Goal: Information Seeking & Learning: Learn about a topic

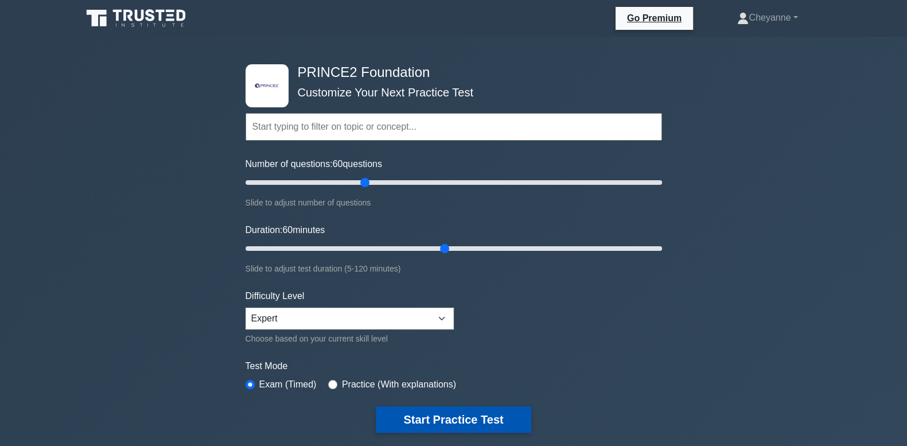
click at [408, 416] on button "Start Practice Test" at bounding box center [453, 419] width 155 height 26
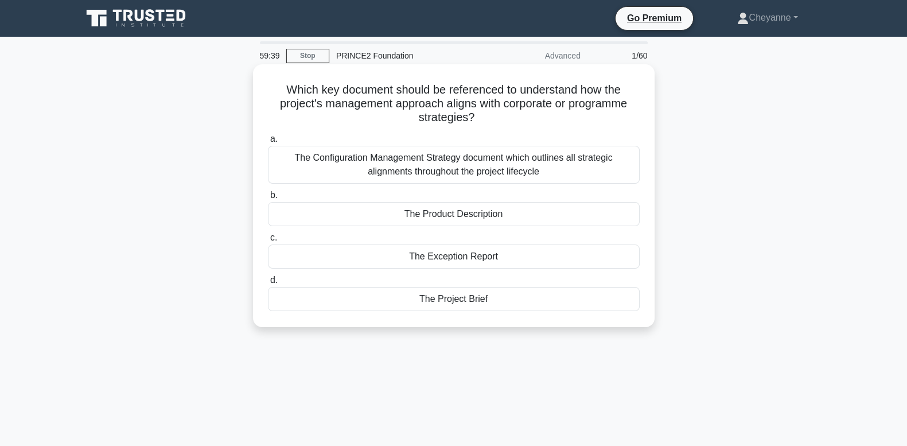
click at [620, 169] on div "The Configuration Management Strategy document which outlines all strategic ali…" at bounding box center [454, 165] width 372 height 38
click at [268, 143] on input "a. The Configuration Management Strategy document which outlines all strategic …" at bounding box center [268, 138] width 0 height 7
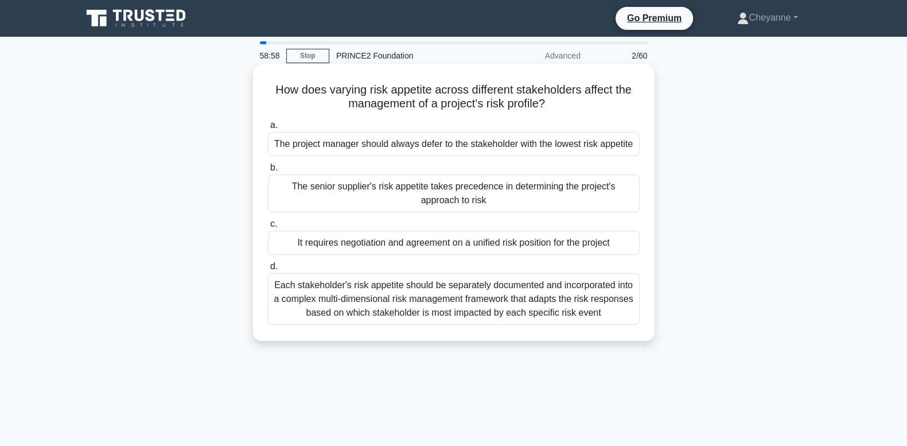
click at [575, 312] on div "Each stakeholder's risk appetite should be separately documented and incorporat…" at bounding box center [454, 299] width 372 height 52
click at [268, 270] on input "d. Each stakeholder's risk appetite should be separately documented and incorpo…" at bounding box center [268, 266] width 0 height 7
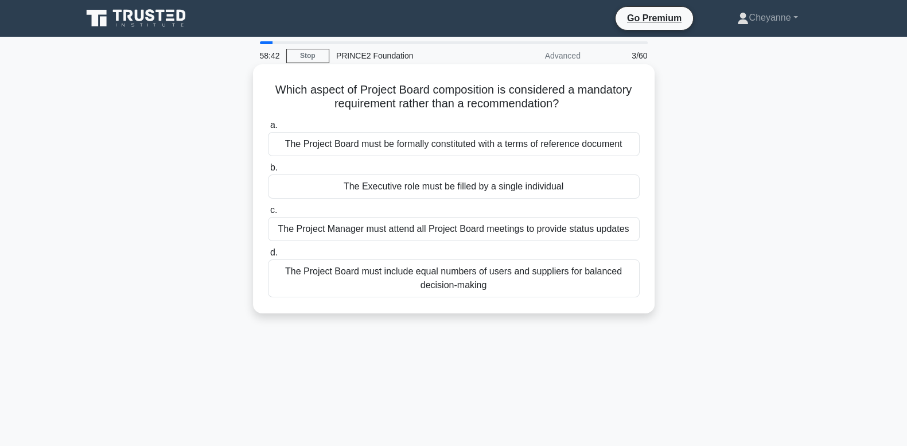
click at [612, 189] on div "The Executive role must be filled by a single individual" at bounding box center [454, 186] width 372 height 24
click at [268, 171] on input "b. The Executive role must be filled by a single individual" at bounding box center [268, 167] width 0 height 7
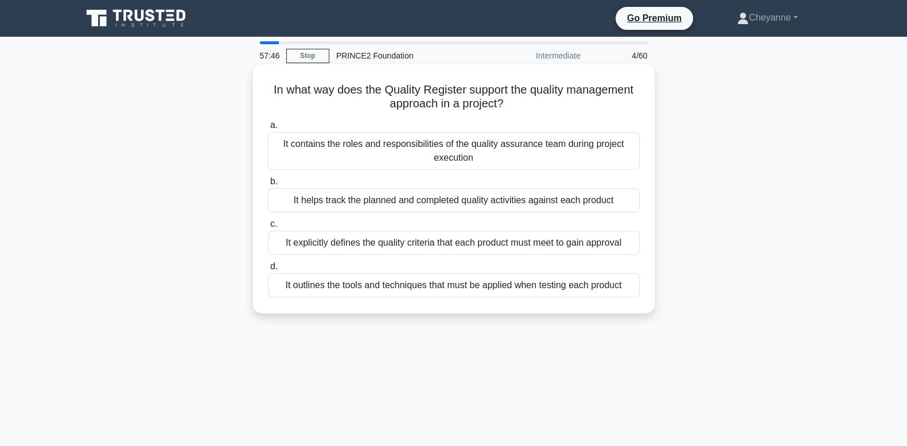
click at [322, 197] on div "It helps track the planned and completed quality activities against each product" at bounding box center [454, 200] width 372 height 24
click at [268, 185] on input "b. It helps track the planned and completed quality activities against each pro…" at bounding box center [268, 181] width 0 height 7
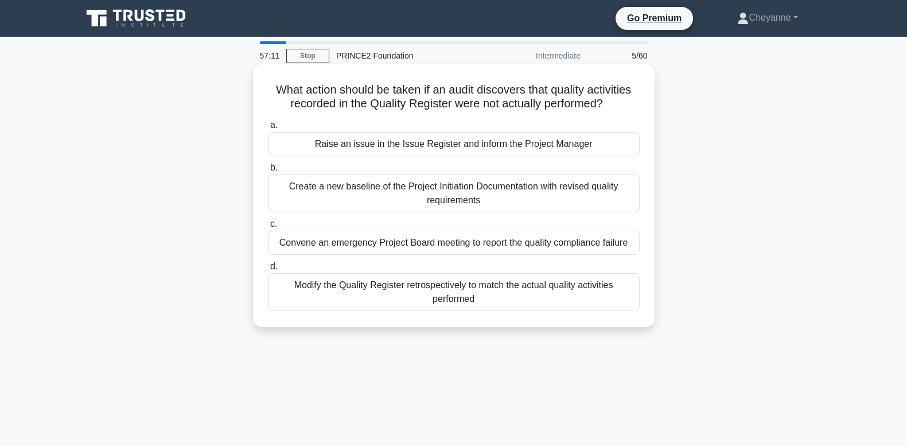
click at [302, 240] on div "Convene an emergency Project Board meeting to report the quality compliance fai…" at bounding box center [454, 242] width 372 height 24
click at [268, 228] on input "c. Convene an emergency Project Board meeting to report the quality compliance …" at bounding box center [268, 223] width 0 height 7
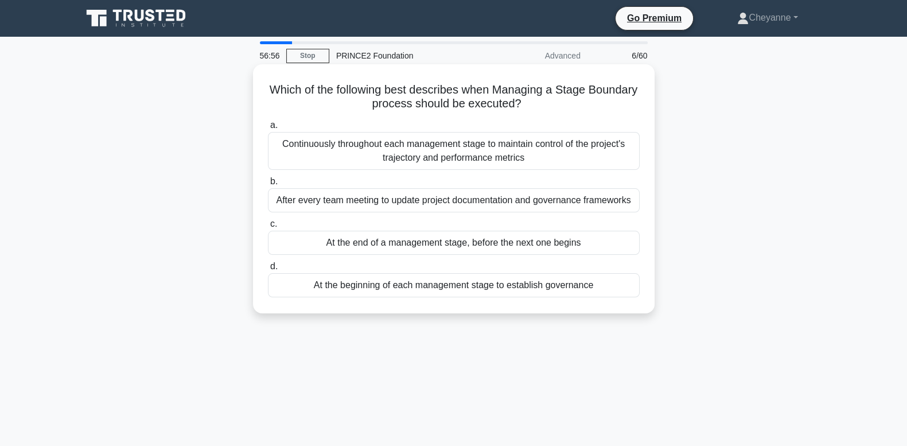
click at [335, 246] on div "At the end of a management stage, before the next one begins" at bounding box center [454, 242] width 372 height 24
click at [268, 228] on input "c. At the end of a management stage, before the next one begins" at bounding box center [268, 223] width 0 height 7
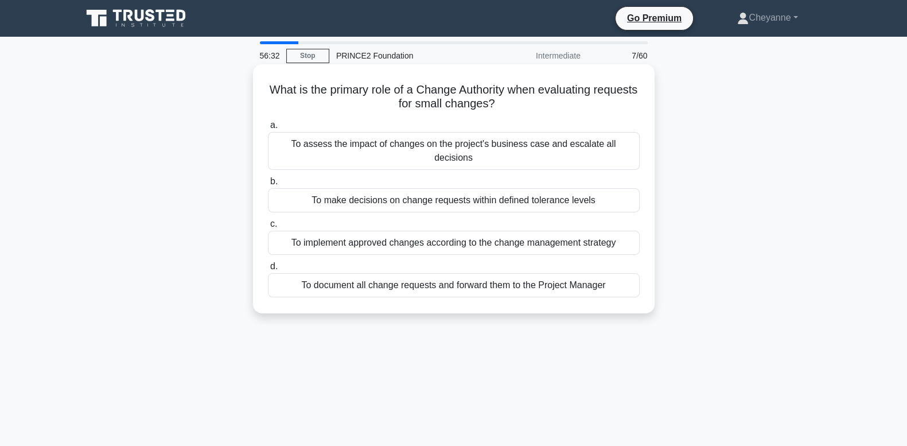
click at [335, 237] on div "To implement approved changes according to the change management strategy" at bounding box center [454, 242] width 372 height 24
click at [268, 228] on input "c. To implement approved changes according to the change management strategy" at bounding box center [268, 223] width 0 height 7
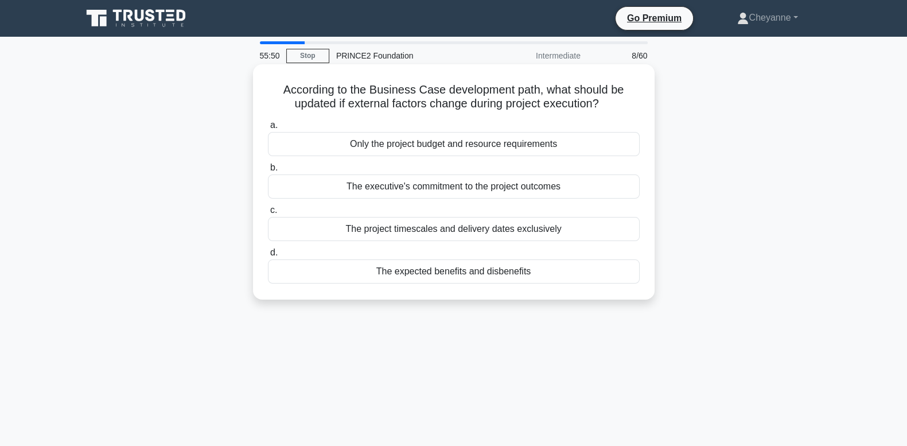
click at [326, 272] on div "The expected benefits and disbenefits" at bounding box center [454, 271] width 372 height 24
click at [268, 256] on input "d. The expected benefits and disbenefits" at bounding box center [268, 252] width 0 height 7
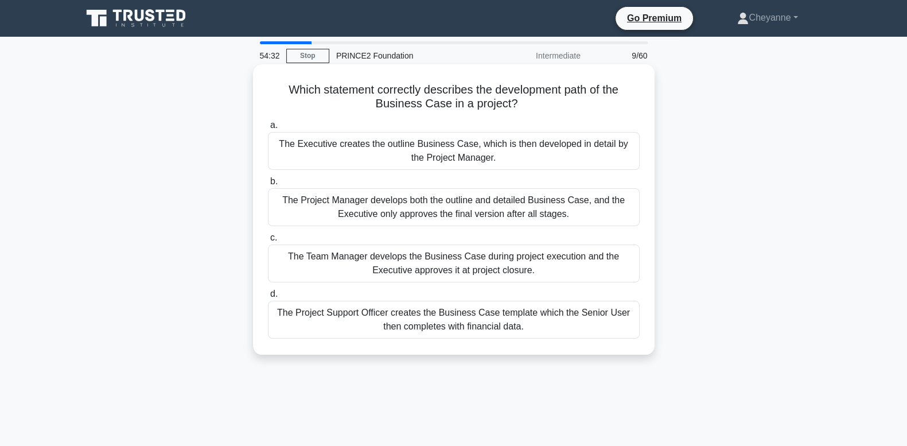
click at [303, 145] on div "The Executive creates the outline Business Case, which is then developed in det…" at bounding box center [454, 151] width 372 height 38
click at [268, 129] on input "a. The Executive creates the outline Business Case, which is then developed in …" at bounding box center [268, 125] width 0 height 7
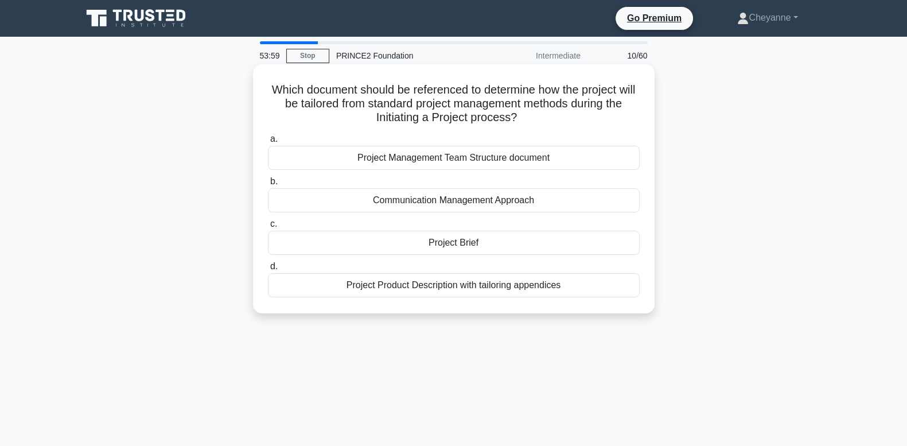
click at [449, 249] on div "Project Brief" at bounding box center [454, 242] width 372 height 24
click at [268, 228] on input "c. Project Brief" at bounding box center [268, 223] width 0 height 7
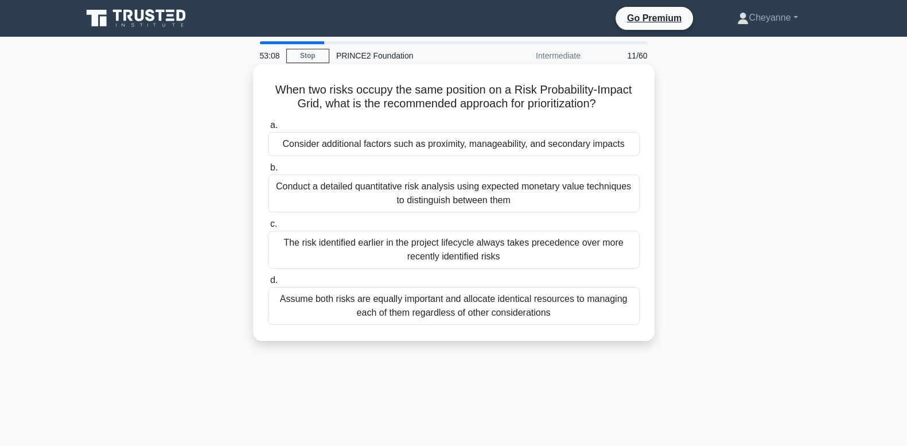
click at [494, 147] on div "Consider additional factors such as proximity, manageability, and secondary imp…" at bounding box center [454, 144] width 372 height 24
click at [268, 129] on input "a. Consider additional factors such as proximity, manageability, and secondary …" at bounding box center [268, 125] width 0 height 7
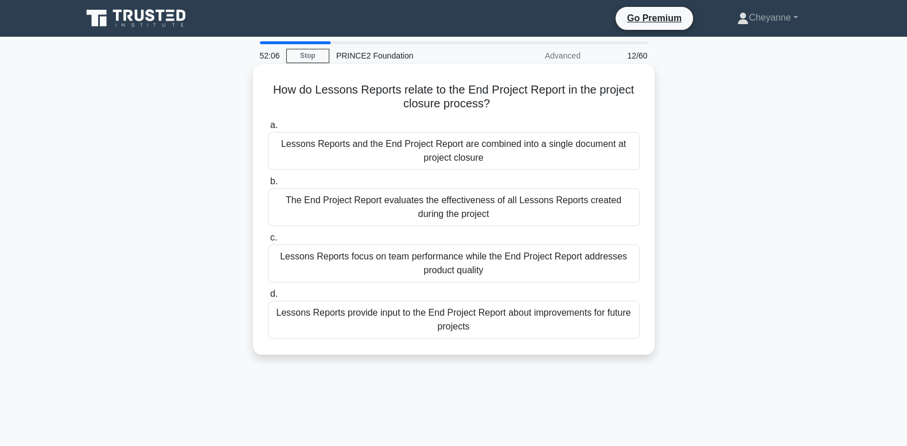
click at [489, 155] on div "Lessons Reports and the End Project Report are combined into a single document …" at bounding box center [454, 151] width 372 height 38
click at [268, 129] on input "a. Lessons Reports and the End Project Report are combined into a single docume…" at bounding box center [268, 125] width 0 height 7
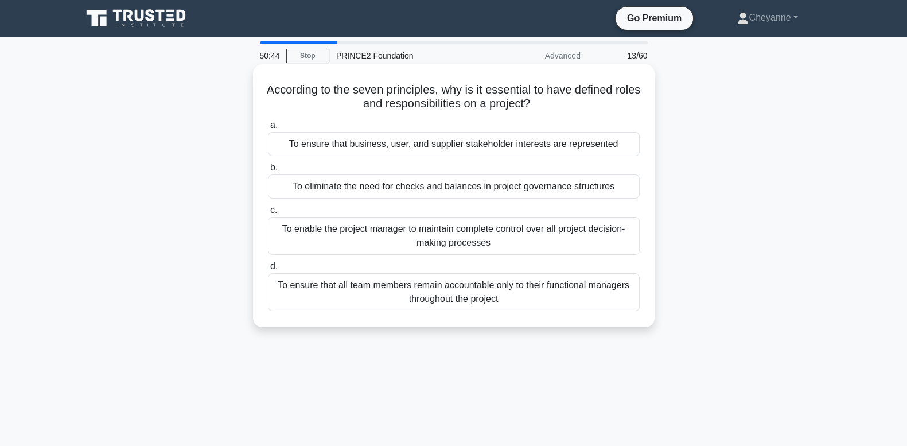
click at [439, 181] on div "To eliminate the need for checks and balances in project governance structures" at bounding box center [454, 186] width 372 height 24
click at [268, 171] on input "b. To eliminate the need for checks and balances in project governance structur…" at bounding box center [268, 167] width 0 height 7
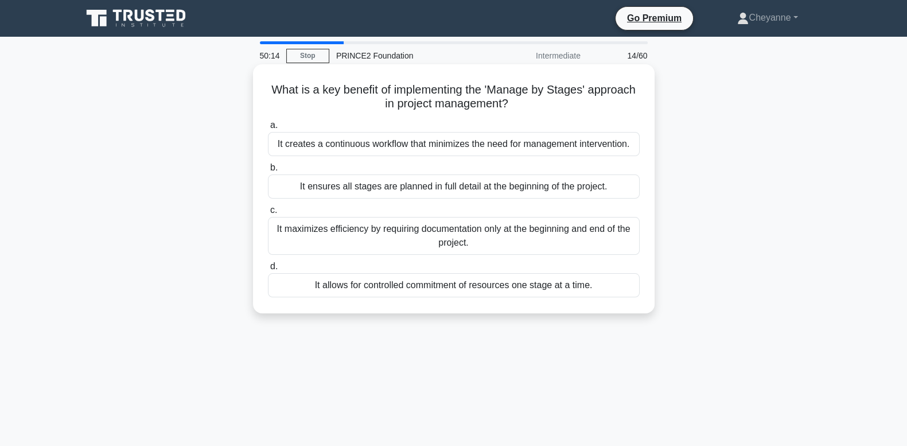
click at [447, 284] on div "It allows for controlled commitment of resources one stage at a time." at bounding box center [454, 285] width 372 height 24
click at [268, 270] on input "d. It allows for controlled commitment of resources one stage at a time." at bounding box center [268, 266] width 0 height 7
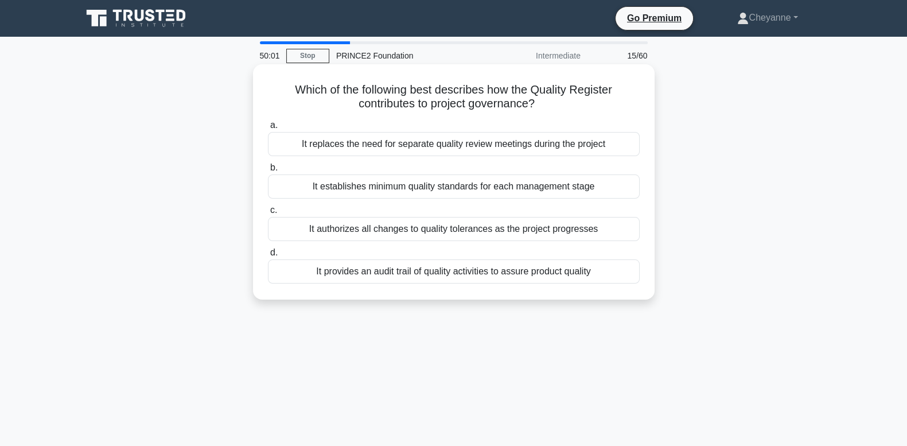
click at [446, 271] on div "It provides an audit trail of quality activities to assure product quality" at bounding box center [454, 271] width 372 height 24
click at [268, 256] on input "d. It provides an audit trail of quality activities to assure product quality" at bounding box center [268, 252] width 0 height 7
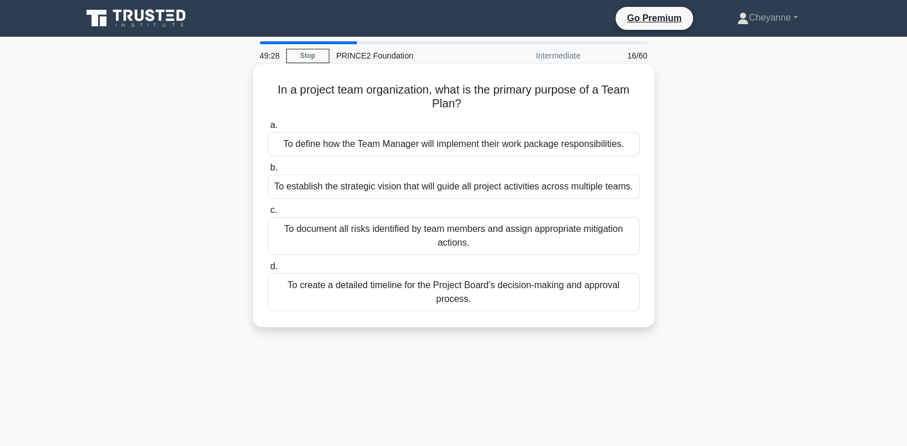
click at [426, 136] on div "To define how the Team Manager will implement their work package responsibiliti…" at bounding box center [454, 144] width 372 height 24
click at [268, 129] on input "a. To define how the Team Manager will implement their work package responsibil…" at bounding box center [268, 125] width 0 height 7
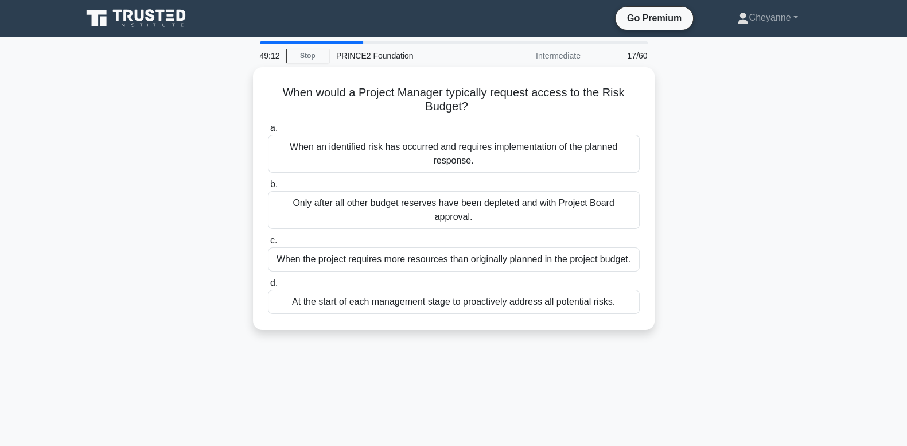
click at [426, 136] on div "When an identified risk has occurred and requires implementation of the planned…" at bounding box center [454, 154] width 372 height 38
click at [268, 132] on input "a. When an identified risk has occurred and requires implementation of the plan…" at bounding box center [268, 127] width 0 height 7
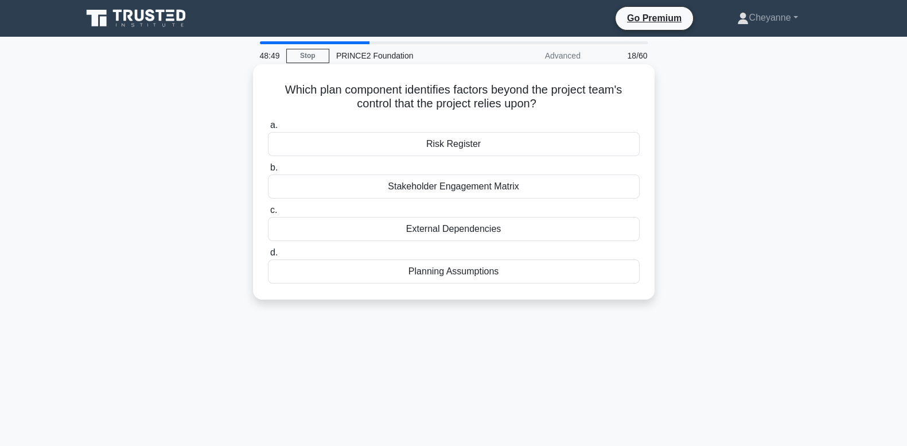
click at [421, 232] on div "External Dependencies" at bounding box center [454, 229] width 372 height 24
click at [268, 214] on input "c. External Dependencies" at bounding box center [268, 209] width 0 height 7
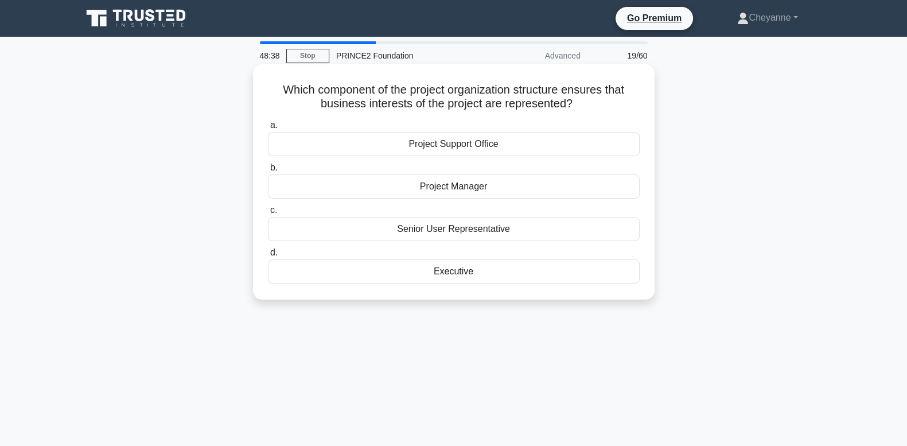
click at [447, 273] on div "Executive" at bounding box center [454, 271] width 372 height 24
click at [268, 256] on input "d. Executive" at bounding box center [268, 252] width 0 height 7
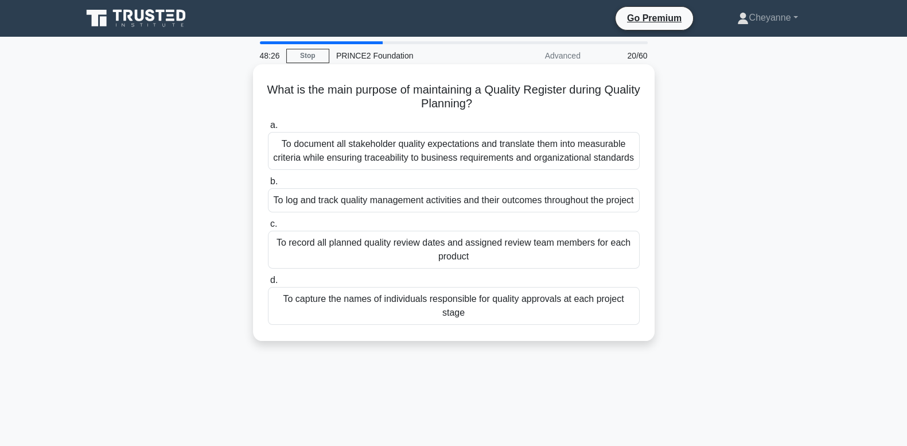
click at [429, 212] on div "To log and track quality management activities and their outcomes throughout th…" at bounding box center [454, 200] width 372 height 24
click at [268, 185] on input "b. To log and track quality management activities and their outcomes throughout…" at bounding box center [268, 181] width 0 height 7
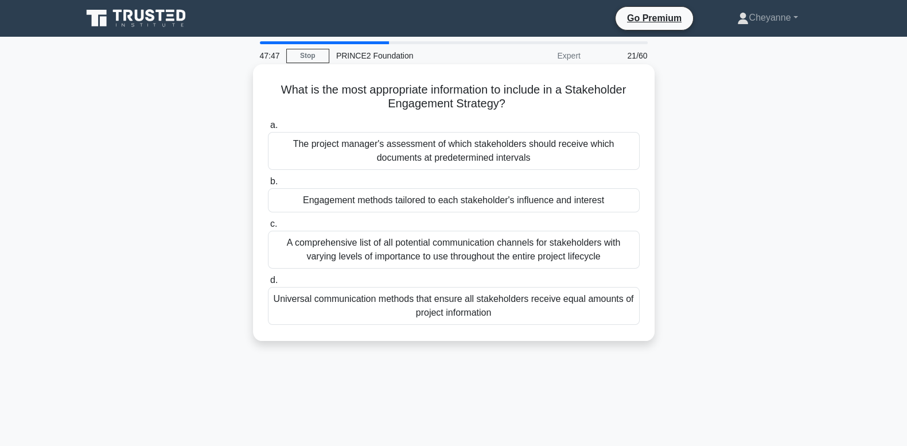
click at [427, 206] on div "Engagement methods tailored to each stakeholder's influence and interest" at bounding box center [454, 200] width 372 height 24
click at [268, 185] on input "b. Engagement methods tailored to each stakeholder's influence and interest" at bounding box center [268, 181] width 0 height 7
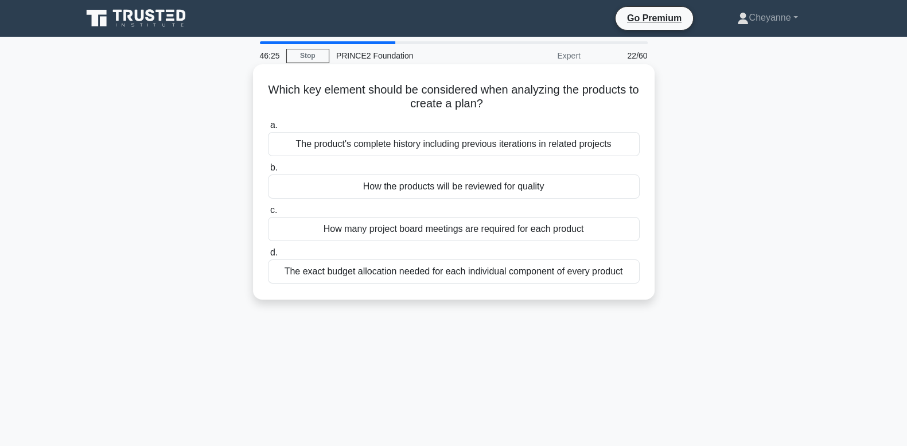
click at [432, 185] on div "How the products will be reviewed for quality" at bounding box center [454, 186] width 372 height 24
click at [268, 171] on input "b. How the products will be reviewed for quality" at bounding box center [268, 167] width 0 height 7
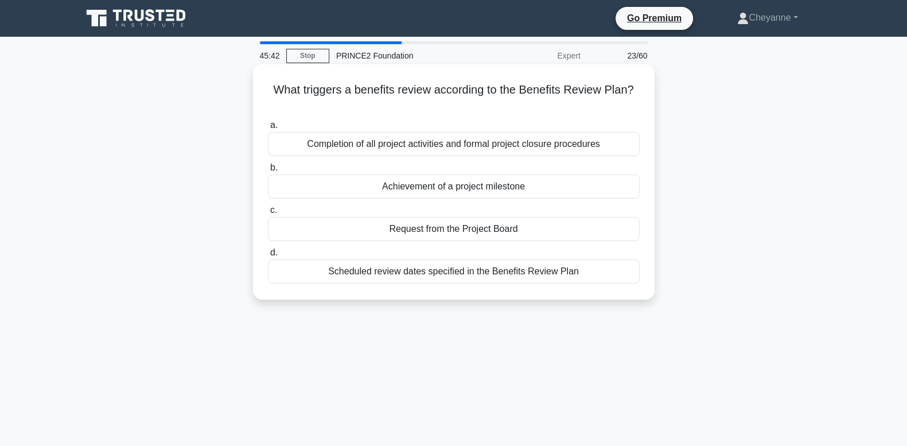
click at [429, 186] on div "Achievement of a project milestone" at bounding box center [454, 186] width 372 height 24
click at [268, 171] on input "b. Achievement of a project milestone" at bounding box center [268, 167] width 0 height 7
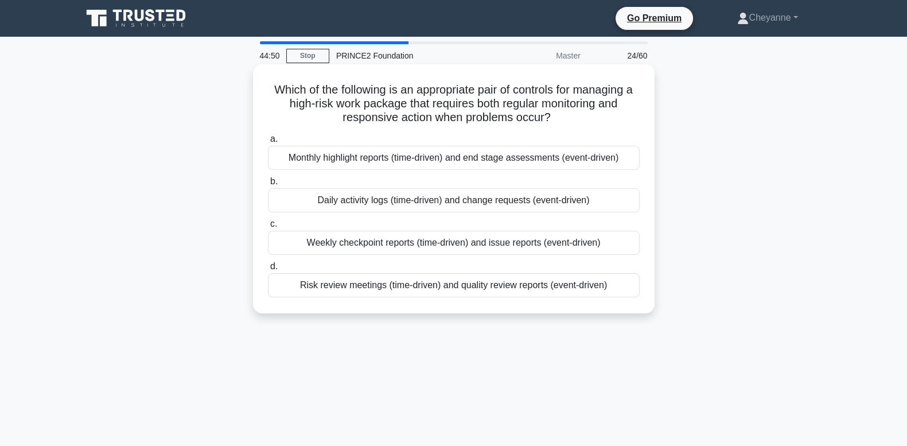
click at [416, 244] on div "Weekly checkpoint reports (time-driven) and issue reports (event-driven)" at bounding box center [454, 242] width 372 height 24
click at [268, 228] on input "c. Weekly checkpoint reports (time-driven) and issue reports (event-driven)" at bounding box center [268, 223] width 0 height 7
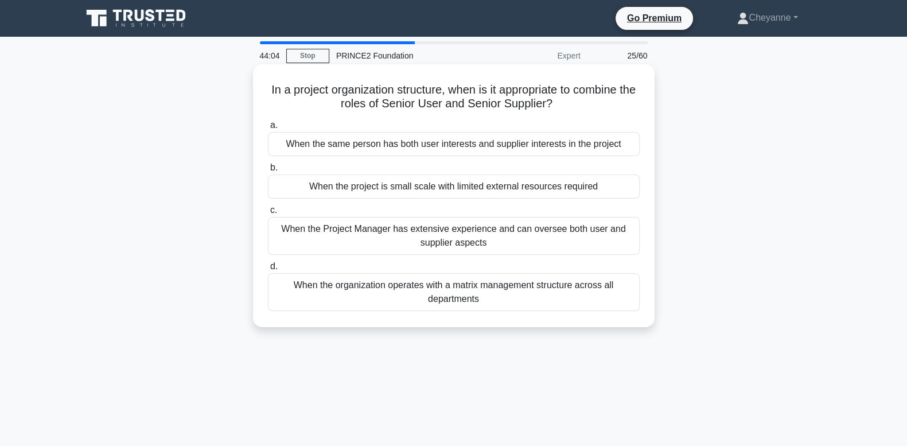
click at [419, 185] on div "When the project is small scale with limited external resources required" at bounding box center [454, 186] width 372 height 24
click at [268, 171] on input "b. When the project is small scale with limited external resources required" at bounding box center [268, 167] width 0 height 7
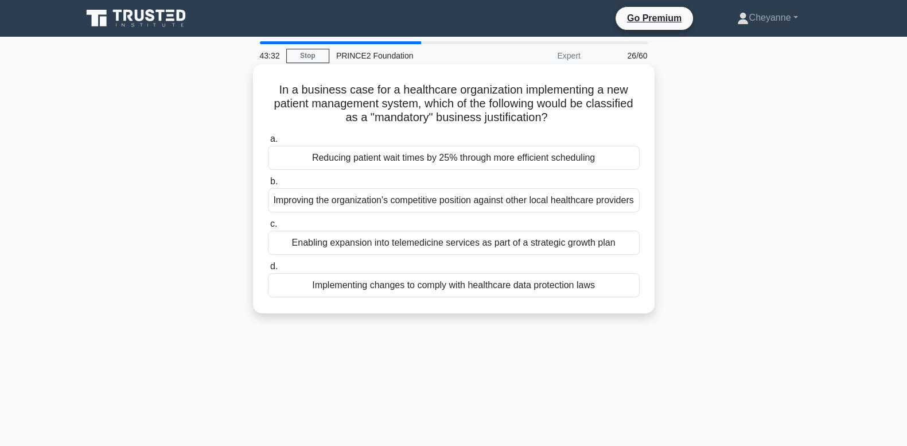
click at [396, 297] on div "Implementing changes to comply with healthcare data protection laws" at bounding box center [454, 285] width 372 height 24
click at [268, 270] on input "d. Implementing changes to comply with healthcare data protection laws" at bounding box center [268, 266] width 0 height 7
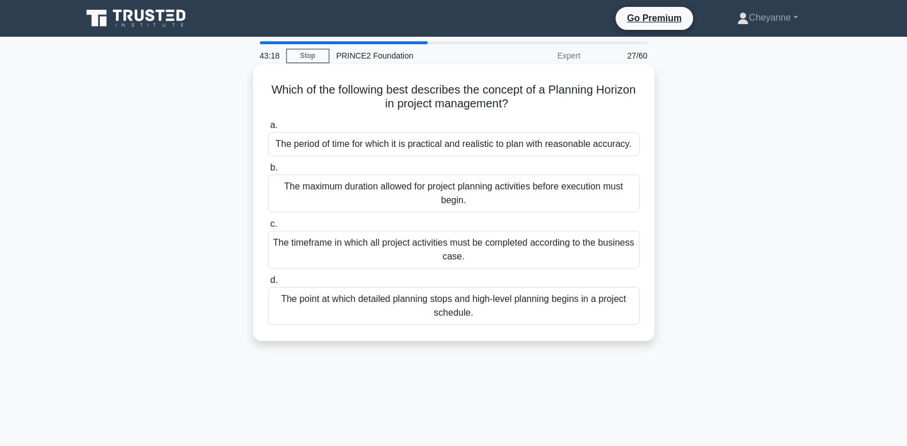
click at [472, 142] on div "The period of time for which it is practical and realistic to plan with reasona…" at bounding box center [454, 144] width 372 height 24
click at [268, 129] on input "a. The period of time for which it is practical and realistic to plan with reas…" at bounding box center [268, 125] width 0 height 7
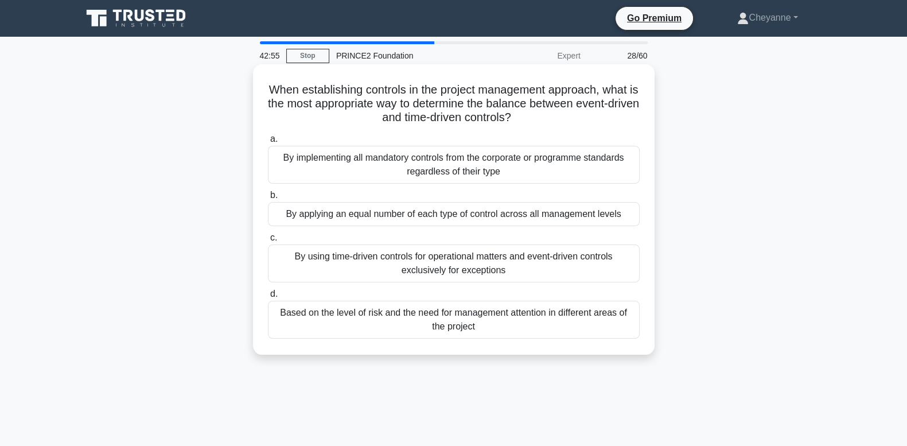
click at [471, 324] on div "Based on the level of risk and the need for management attention in different a…" at bounding box center [454, 319] width 372 height 38
click at [268, 298] on input "d. Based on the level of risk and the need for management attention in differen…" at bounding box center [268, 293] width 0 height 7
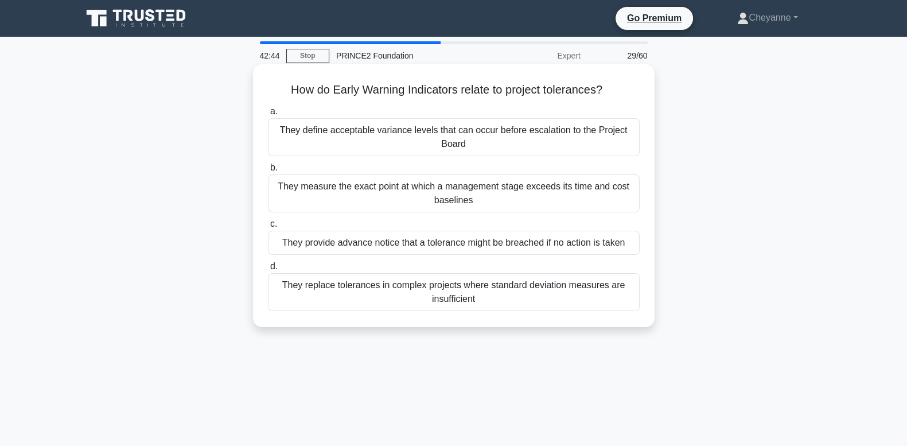
click at [517, 239] on div "They provide advance notice that a tolerance might be breached if no action is …" at bounding box center [454, 242] width 372 height 24
click at [268, 228] on input "c. They provide advance notice that a tolerance might be breached if no action …" at bounding box center [268, 223] width 0 height 7
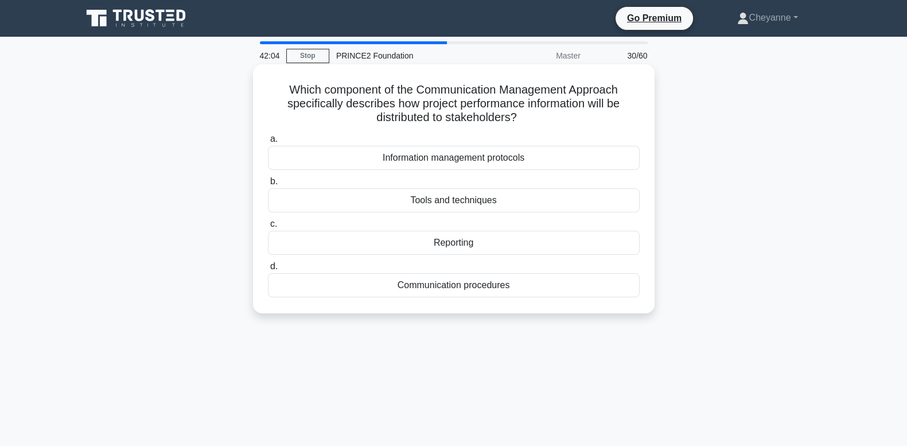
click at [574, 241] on div "Reporting" at bounding box center [454, 242] width 372 height 24
click at [268, 228] on input "c. Reporting" at bounding box center [268, 223] width 0 height 7
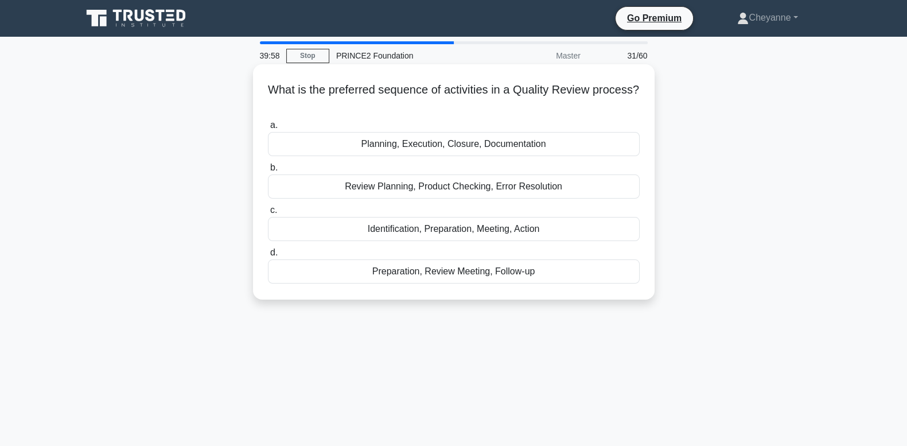
click at [559, 147] on div "Planning, Execution, Closure, Documentation" at bounding box center [454, 144] width 372 height 24
click at [268, 129] on input "a. Planning, Execution, Closure, Documentation" at bounding box center [268, 125] width 0 height 7
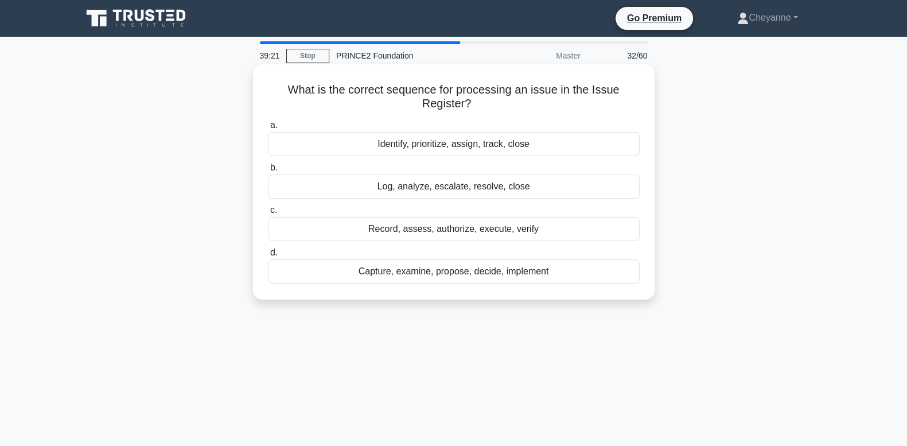
click at [553, 193] on div "Log, analyze, escalate, resolve, close" at bounding box center [454, 186] width 372 height 24
click at [268, 171] on input "b. Log, analyze, escalate, resolve, close" at bounding box center [268, 167] width 0 height 7
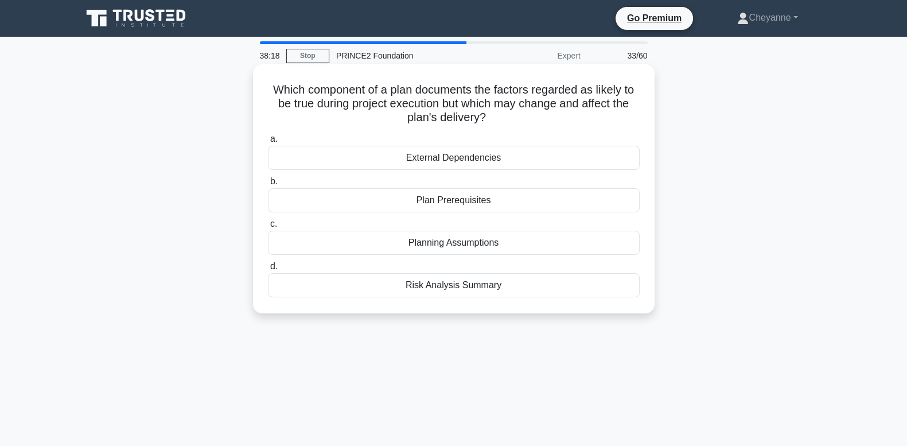
click at [560, 249] on div "Planning Assumptions" at bounding box center [454, 242] width 372 height 24
click at [268, 228] on input "c. Planning Assumptions" at bounding box center [268, 223] width 0 height 7
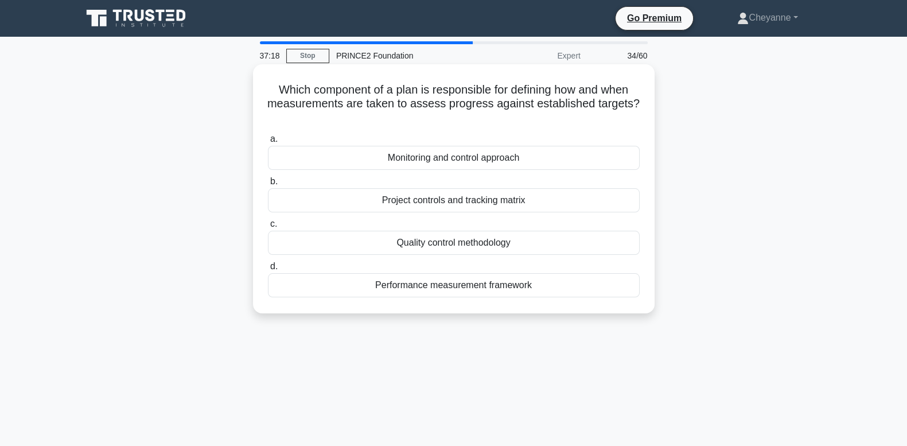
click at [560, 156] on div "Monitoring and control approach" at bounding box center [454, 158] width 372 height 24
click at [268, 143] on input "a. Monitoring and control approach" at bounding box center [268, 138] width 0 height 7
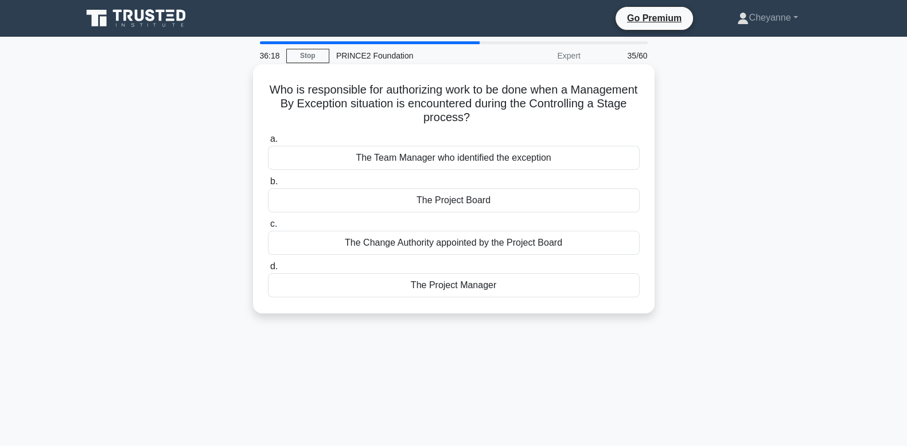
click at [517, 290] on div "The Project Manager" at bounding box center [454, 285] width 372 height 24
click at [268, 270] on input "d. The Project Manager" at bounding box center [268, 266] width 0 height 7
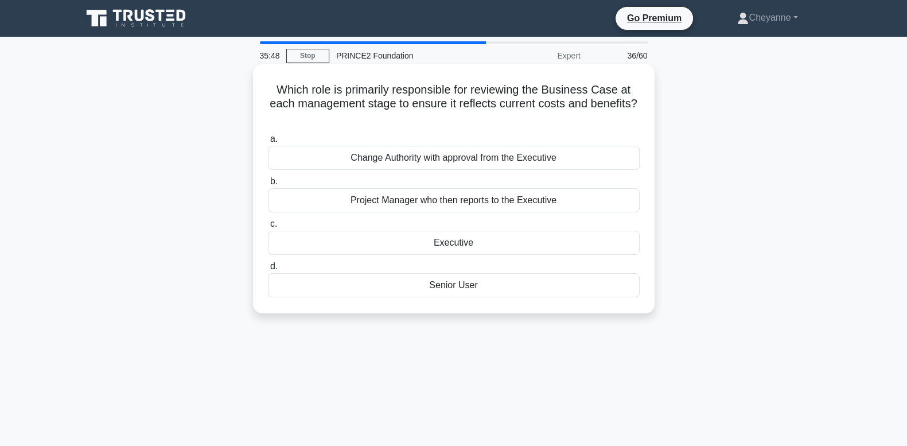
click at [582, 202] on div "Project Manager who then reports to the Executive" at bounding box center [454, 200] width 372 height 24
click at [268, 185] on input "b. Project Manager who then reports to the Executive" at bounding box center [268, 181] width 0 height 7
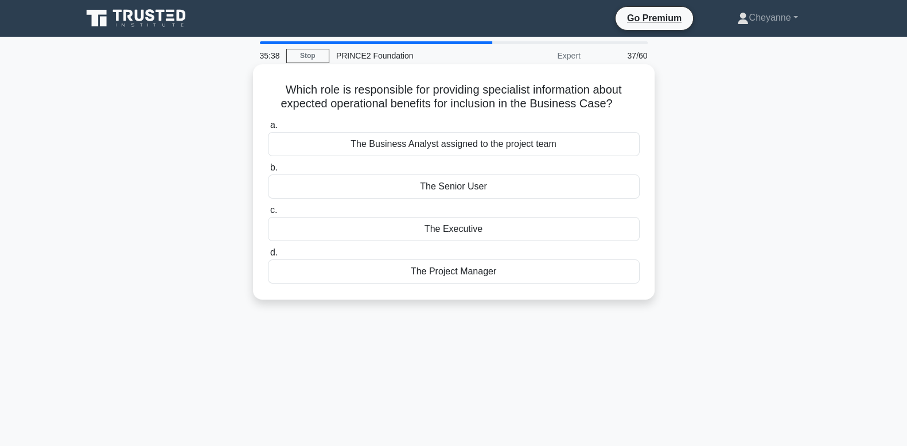
click at [584, 178] on div "The Senior User" at bounding box center [454, 186] width 372 height 24
click at [268, 171] on input "b. The Senior User" at bounding box center [268, 167] width 0 height 7
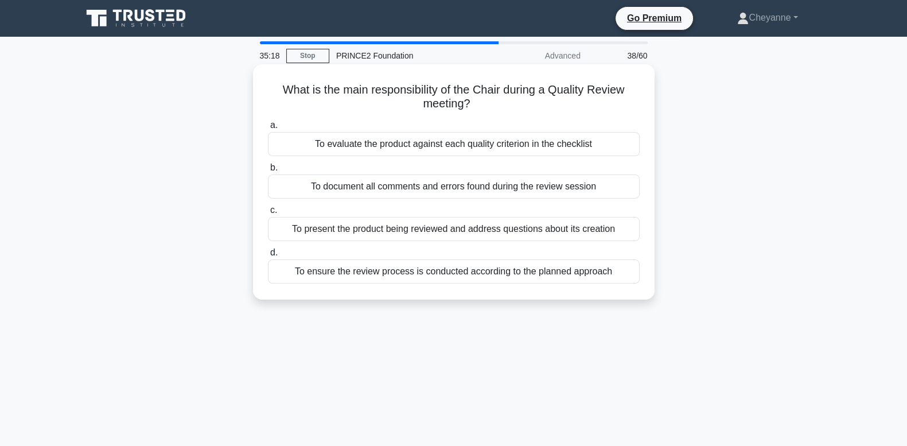
click at [553, 274] on div "To ensure the review process is conducted according to the planned approach" at bounding box center [454, 271] width 372 height 24
click at [268, 256] on input "d. To ensure the review process is conducted according to the planned approach" at bounding box center [268, 252] width 0 height 7
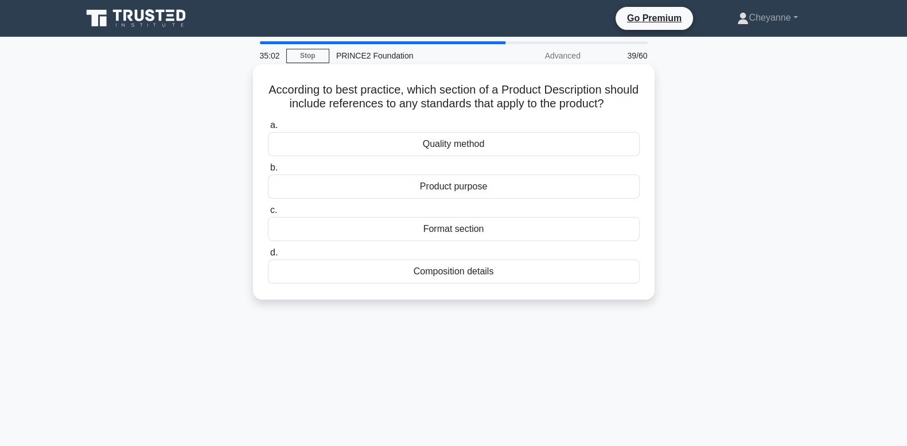
click at [576, 156] on div "Quality method" at bounding box center [454, 144] width 372 height 24
click at [268, 129] on input "a. Quality method" at bounding box center [268, 125] width 0 height 7
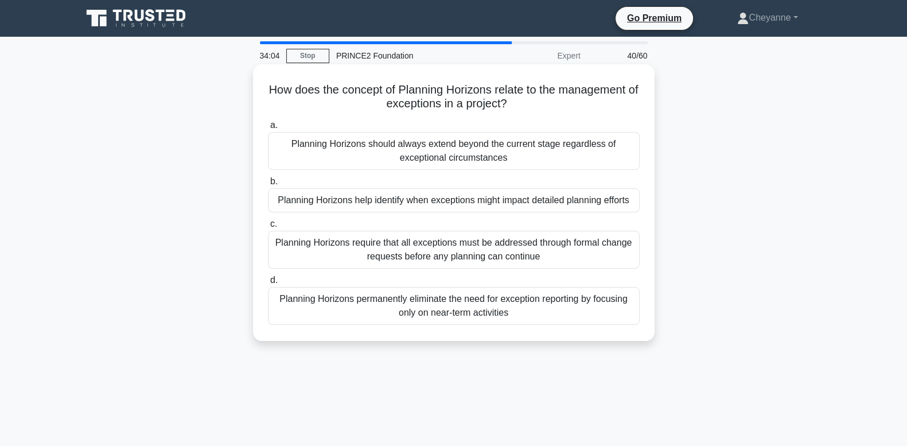
click at [560, 257] on div "Planning Horizons require that all exceptions must be addressed through formal …" at bounding box center [454, 249] width 372 height 38
click at [268, 228] on input "c. Planning Horizons require that all exceptions must be addressed through form…" at bounding box center [268, 223] width 0 height 7
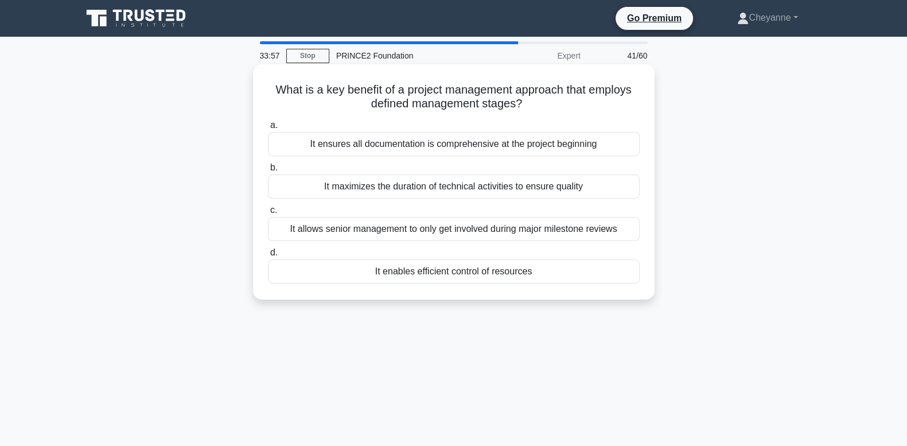
click at [573, 267] on div "It enables efficient control of resources" at bounding box center [454, 271] width 372 height 24
click at [268, 256] on input "d. It enables efficient control of resources" at bounding box center [268, 252] width 0 height 7
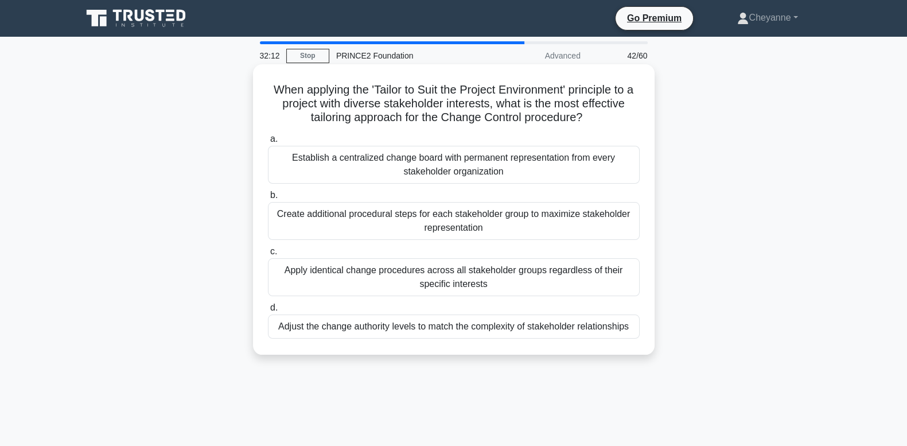
click at [490, 335] on div "Adjust the change authority levels to match the complexity of stakeholder relat…" at bounding box center [454, 326] width 372 height 24
click at [268, 311] on input "d. Adjust the change authority levels to match the complexity of stakeholder re…" at bounding box center [268, 307] width 0 height 7
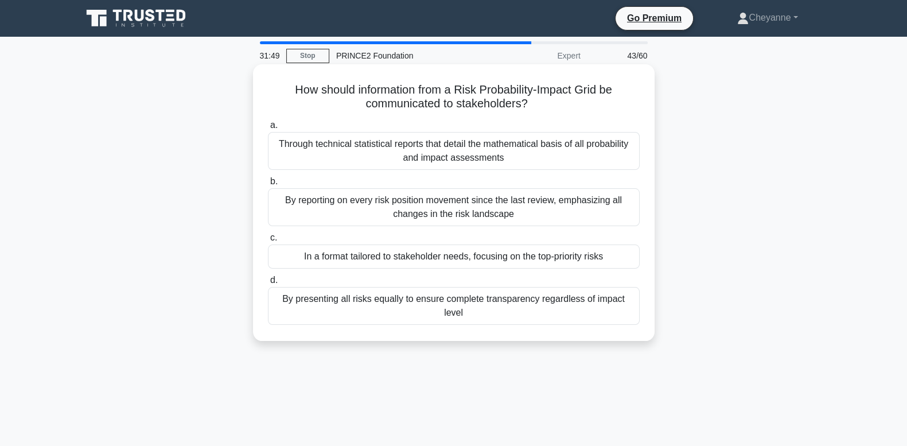
click at [608, 257] on div "In a format tailored to stakeholder needs, focusing on the top-priority risks" at bounding box center [454, 256] width 372 height 24
click at [268, 241] on input "c. In a format tailored to stakeholder needs, focusing on the top-priority risks" at bounding box center [268, 237] width 0 height 7
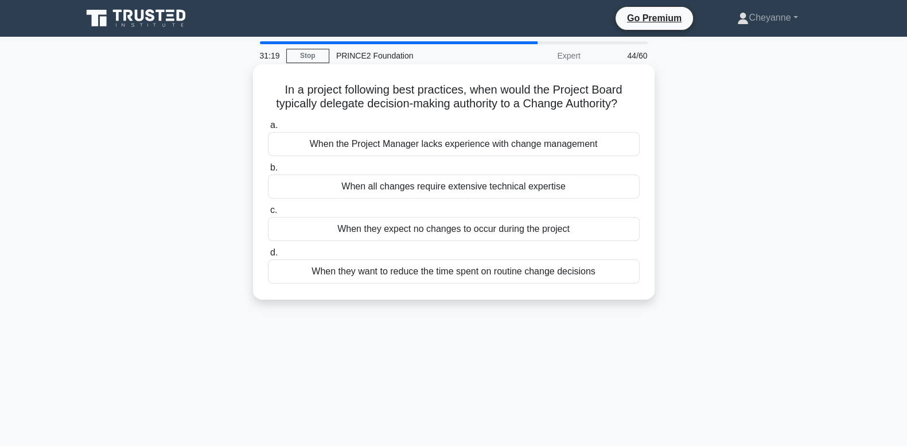
click at [616, 143] on div "When the Project Manager lacks experience with change management" at bounding box center [454, 144] width 372 height 24
click at [268, 129] on input "a. When the Project Manager lacks experience with change management" at bounding box center [268, 125] width 0 height 7
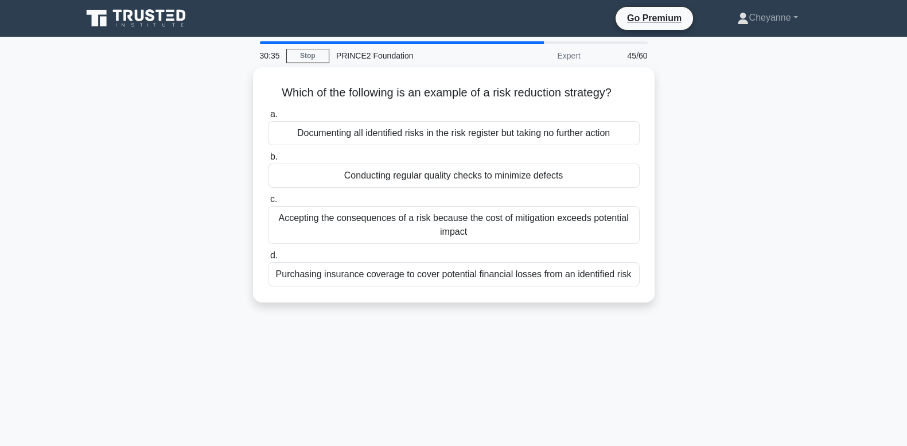
drag, startPoint x: 612, startPoint y: 171, endPoint x: 745, endPoint y: 201, distance: 136.3
click at [745, 201] on div "Which of the following is an example of a risk reduction strategy? .spinner_0XT…" at bounding box center [453, 191] width 757 height 249
drag, startPoint x: 745, startPoint y: 201, endPoint x: 718, endPoint y: 269, distance: 73.9
click at [718, 269] on div "Which of the following is an example of a risk reduction strategy? .spinner_0XT…" at bounding box center [453, 191] width 757 height 249
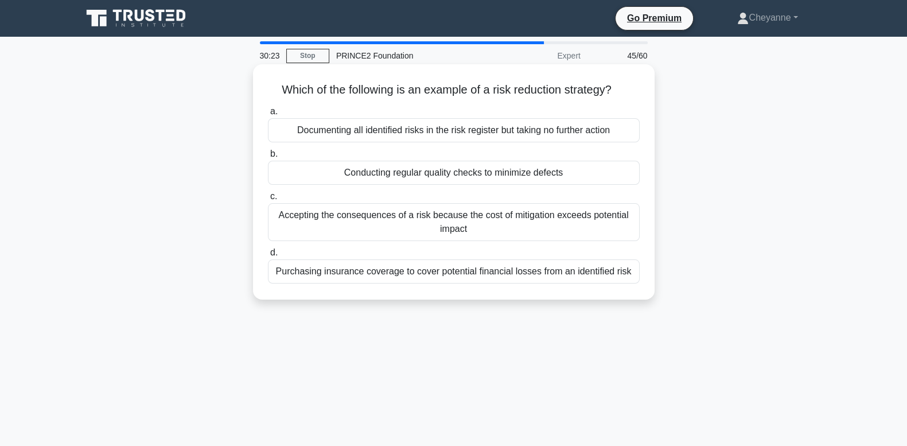
click at [565, 175] on div "Conducting regular quality checks to minimize defects" at bounding box center [454, 173] width 372 height 24
click at [268, 158] on input "b. Conducting regular quality checks to minimize defects" at bounding box center [268, 153] width 0 height 7
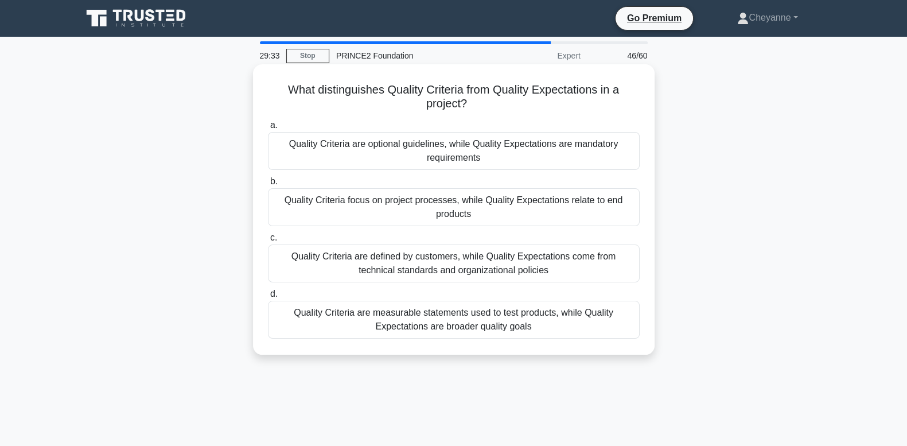
click at [433, 327] on div "Quality Criteria are measurable statements used to test products, while Quality…" at bounding box center [454, 319] width 372 height 38
click at [268, 298] on input "d. Quality Criteria are measurable statements used to test products, while Qual…" at bounding box center [268, 293] width 0 height 7
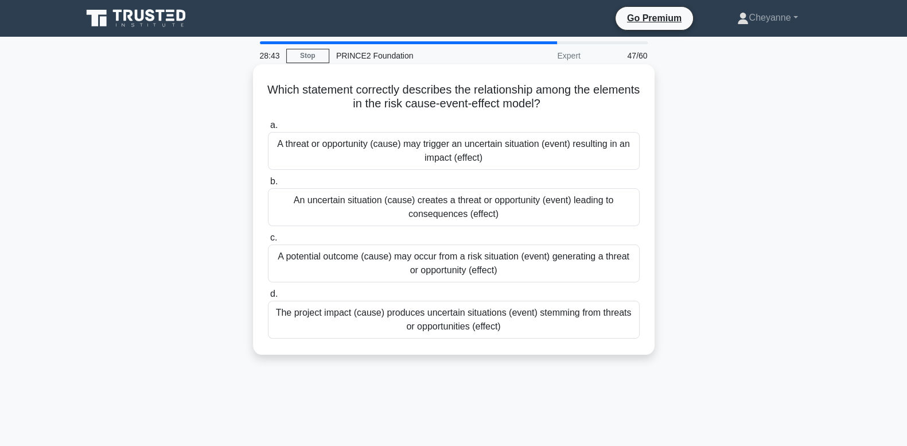
click at [499, 209] on div "An uncertain situation (cause) creates a threat or opportunity (event) leading …" at bounding box center [454, 207] width 372 height 38
click at [268, 185] on input "b. An uncertain situation (cause) creates a threat or opportunity (event) leadi…" at bounding box center [268, 181] width 0 height 7
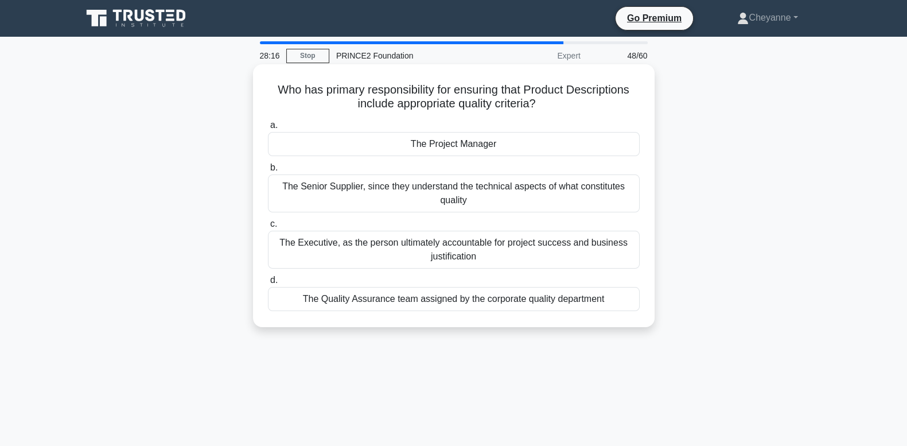
click at [620, 304] on div "The Quality Assurance team assigned by the corporate quality department" at bounding box center [454, 299] width 372 height 24
click at [268, 284] on input "d. The Quality Assurance team assigned by the corporate quality department" at bounding box center [268, 279] width 0 height 7
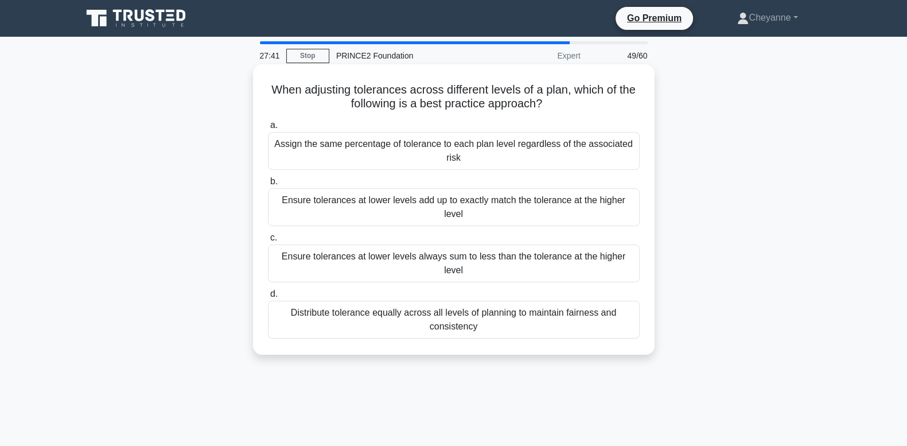
click at [631, 259] on div "Ensure tolerances at lower levels always sum to less than the tolerance at the …" at bounding box center [454, 263] width 372 height 38
click at [268, 241] on input "c. Ensure tolerances at lower levels always sum to less than the tolerance at t…" at bounding box center [268, 237] width 0 height 7
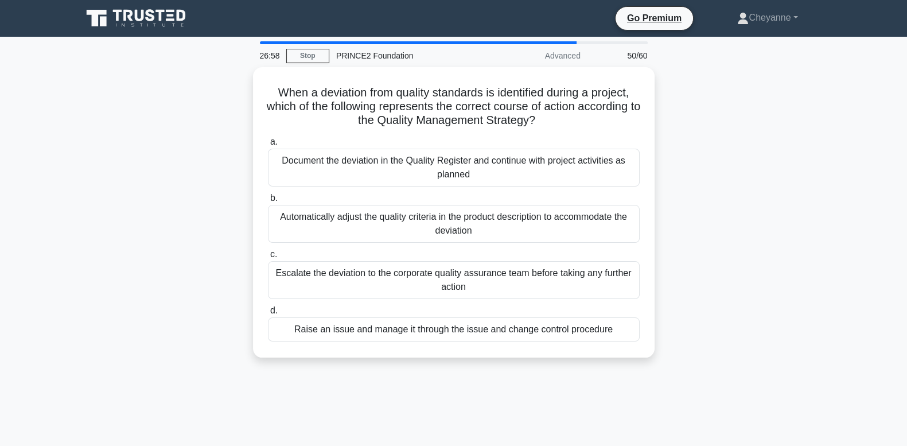
click at [513, 330] on div "Raise an issue and manage it through the issue and change control procedure" at bounding box center [454, 329] width 372 height 24
click at [268, 314] on input "d. Raise an issue and manage it through the issue and change control procedure" at bounding box center [268, 310] width 0 height 7
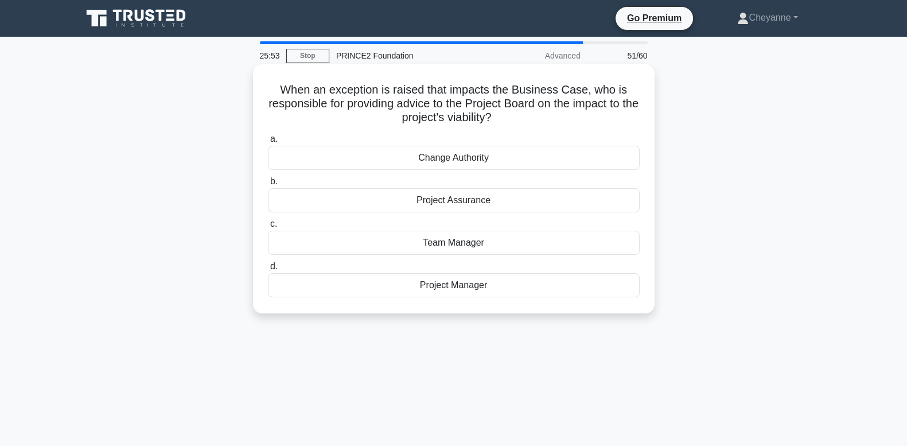
click at [530, 290] on div "Project Manager" at bounding box center [454, 285] width 372 height 24
click at [268, 270] on input "d. Project Manager" at bounding box center [268, 266] width 0 height 7
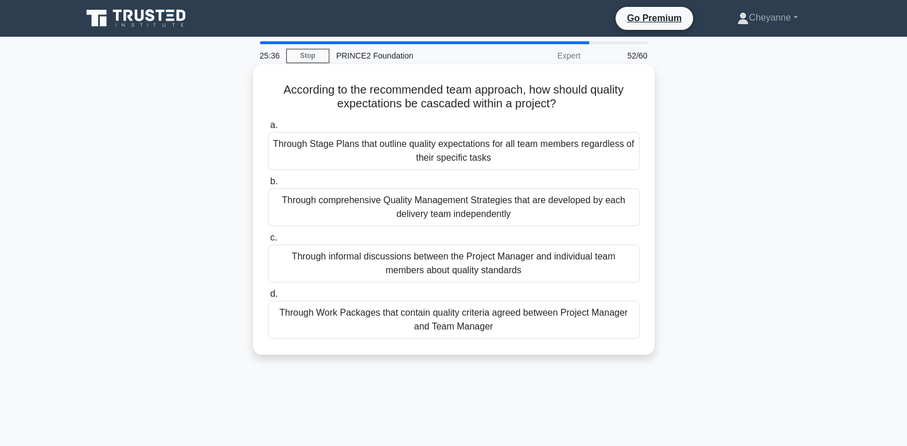
click at [518, 329] on div "Through Work Packages that contain quality criteria agreed between Project Mana…" at bounding box center [454, 319] width 372 height 38
click at [268, 298] on input "d. Through Work Packages that contain quality criteria agreed between Project M…" at bounding box center [268, 293] width 0 height 7
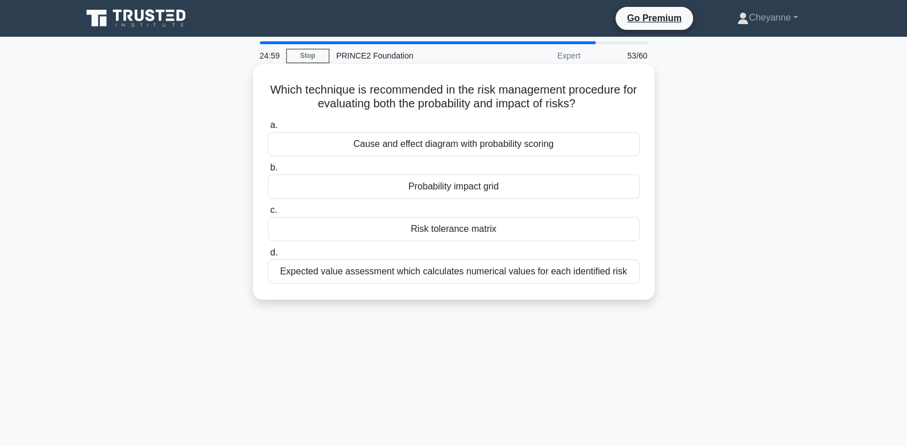
click at [528, 190] on div "Probability impact grid" at bounding box center [454, 186] width 372 height 24
click at [268, 171] on input "b. Probability impact grid" at bounding box center [268, 167] width 0 height 7
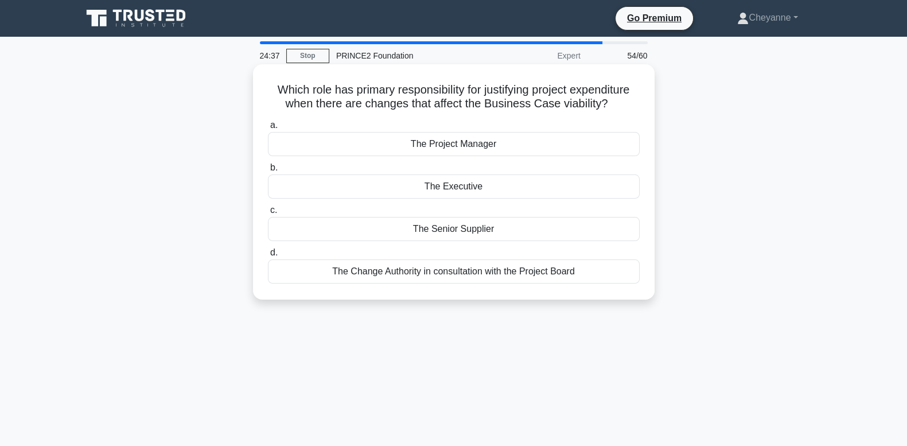
click at [532, 192] on div "The Executive" at bounding box center [454, 186] width 372 height 24
click at [268, 171] on input "b. The Executive" at bounding box center [268, 167] width 0 height 7
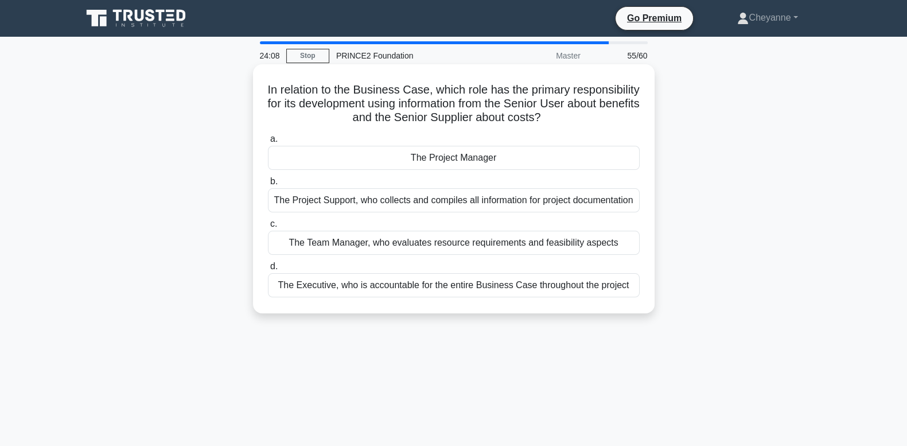
click at [491, 297] on div "The Executive, who is accountable for the entire Business Case throughout the p…" at bounding box center [454, 285] width 372 height 24
click at [268, 270] on input "d. The Executive, who is accountable for the entire Business Case throughout th…" at bounding box center [268, 266] width 0 height 7
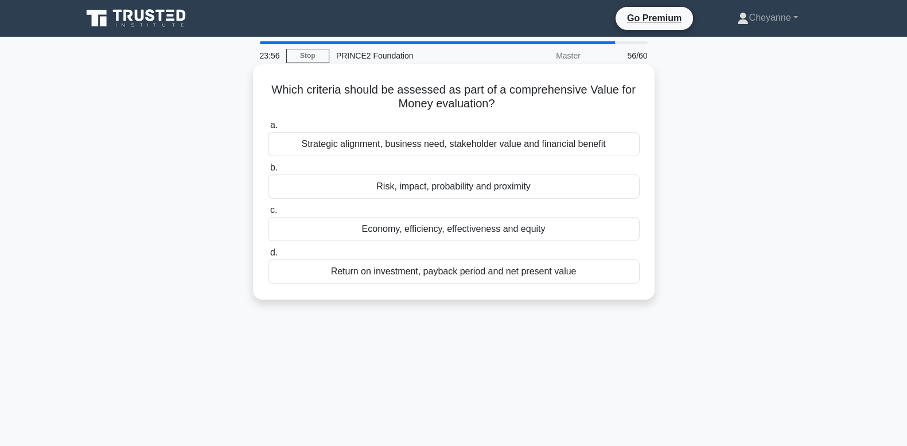
click at [546, 150] on div "Strategic alignment, business need, stakeholder value and financial benefit" at bounding box center [454, 144] width 372 height 24
click at [268, 129] on input "a. Strategic alignment, business need, stakeholder value and financial benefit" at bounding box center [268, 125] width 0 height 7
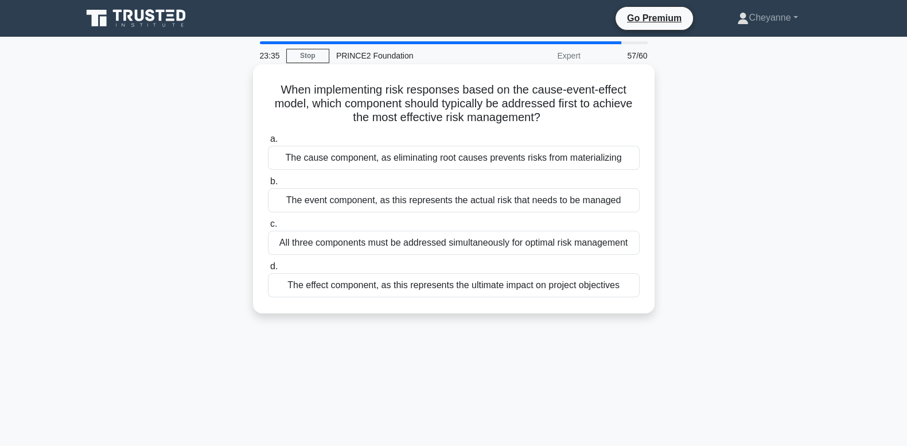
click at [524, 238] on div "All three components must be addressed simultaneously for optimal risk manageme…" at bounding box center [454, 242] width 372 height 24
click at [268, 228] on input "c. All three components must be addressed simultaneously for optimal risk manag…" at bounding box center [268, 223] width 0 height 7
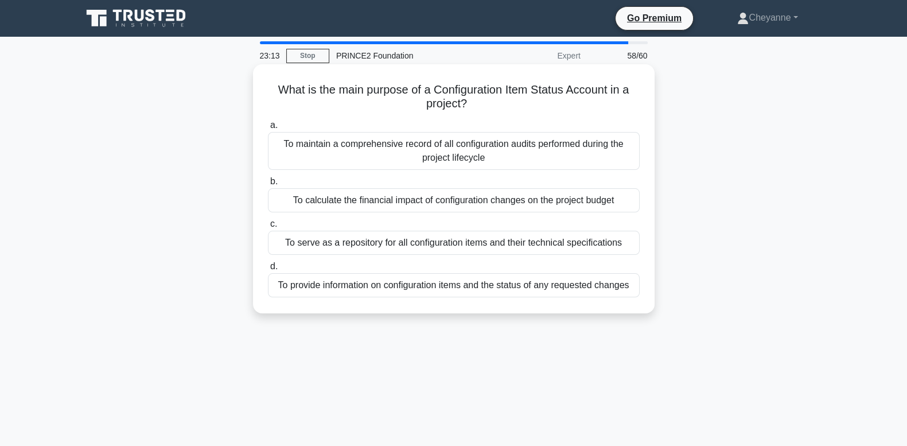
click at [523, 292] on div "To provide information on configuration items and the status of any requested c…" at bounding box center [454, 285] width 372 height 24
click at [268, 270] on input "d. To provide information on configuration items and the status of any requeste…" at bounding box center [268, 266] width 0 height 7
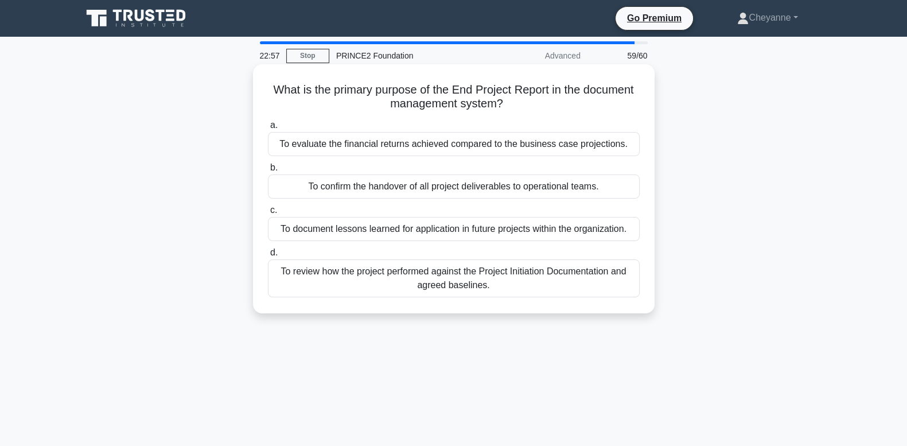
click at [550, 274] on div "To review how the project performed against the Project Initiation Documentatio…" at bounding box center [454, 278] width 372 height 38
click at [268, 256] on input "d. To review how the project performed against the Project Initiation Documenta…" at bounding box center [268, 252] width 0 height 7
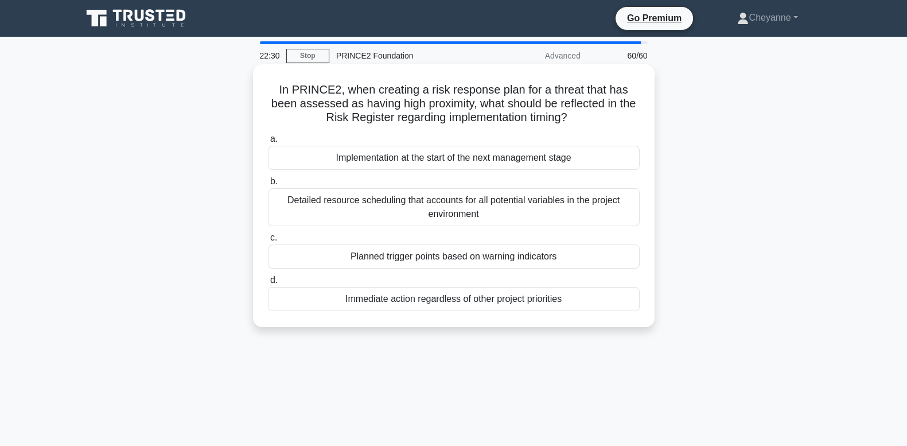
click at [588, 252] on div "Planned trigger points based on warning indicators" at bounding box center [454, 256] width 372 height 24
click at [268, 241] on input "c. Planned trigger points based on warning indicators" at bounding box center [268, 237] width 0 height 7
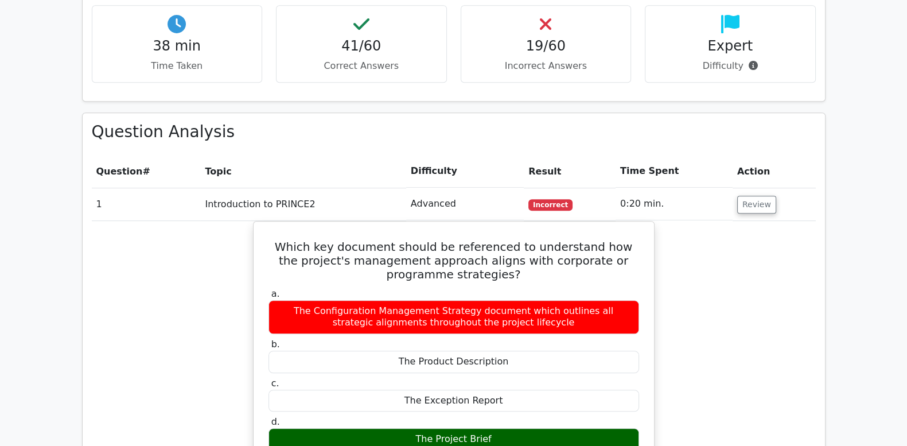
scroll to position [908, 0]
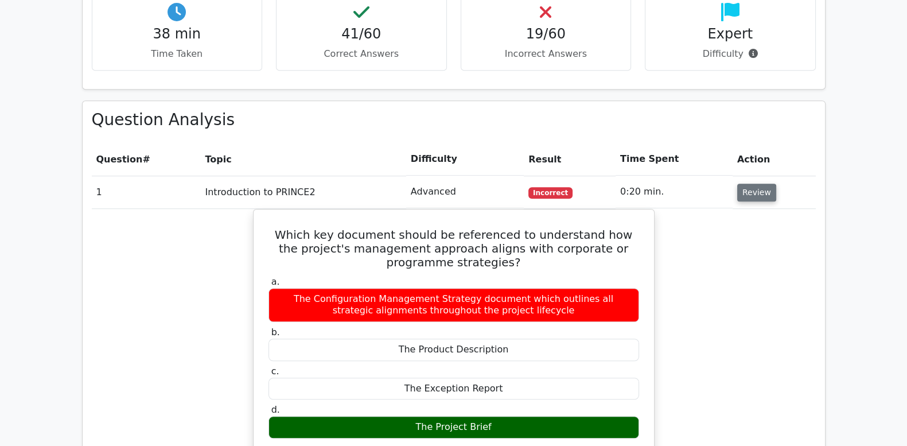
click at [761, 183] on button "Review" at bounding box center [756, 192] width 39 height 18
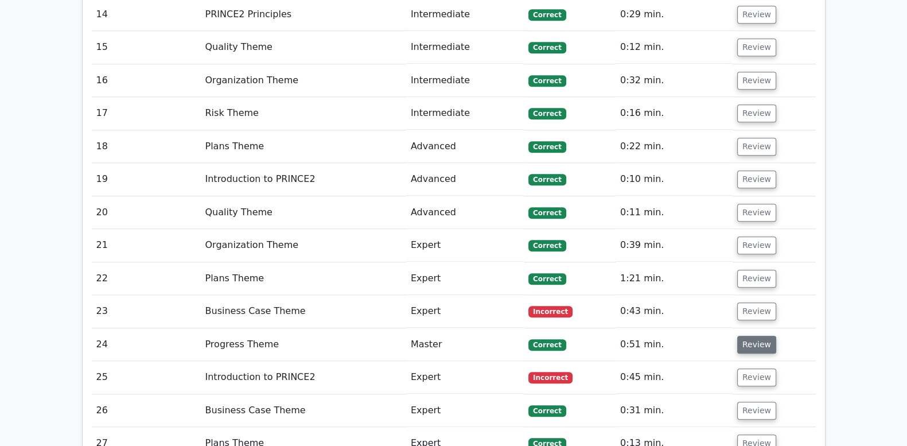
scroll to position [1529, 0]
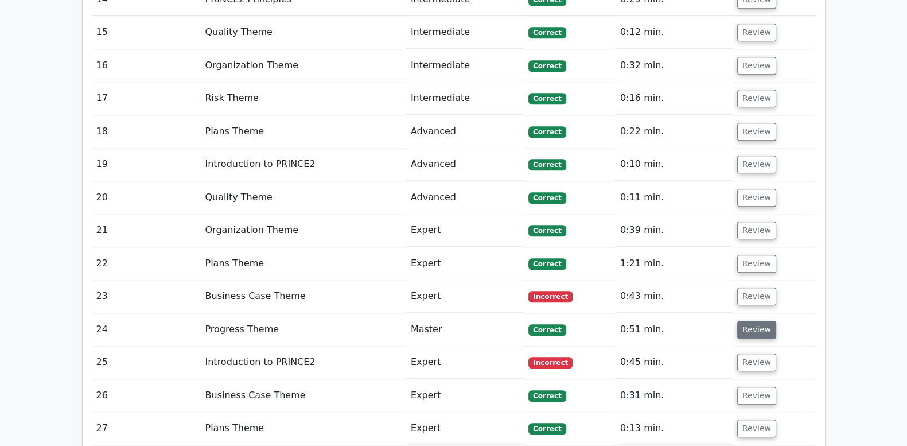
click at [755, 321] on button "Review" at bounding box center [756, 330] width 39 height 18
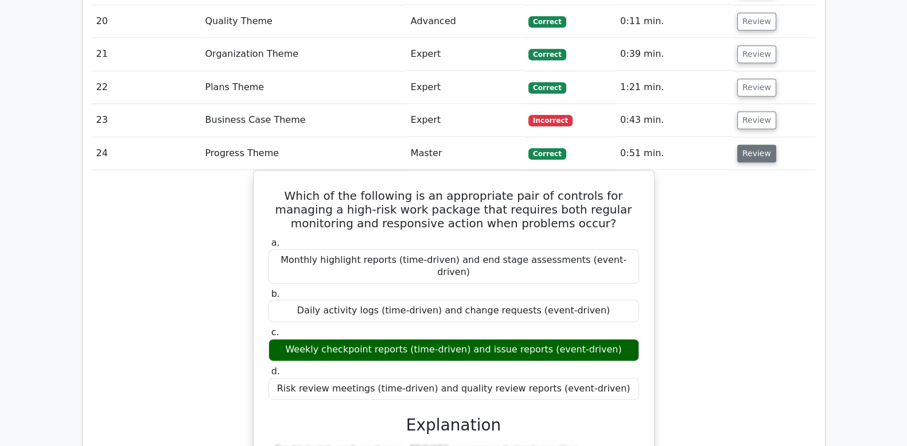
scroll to position [1720, 0]
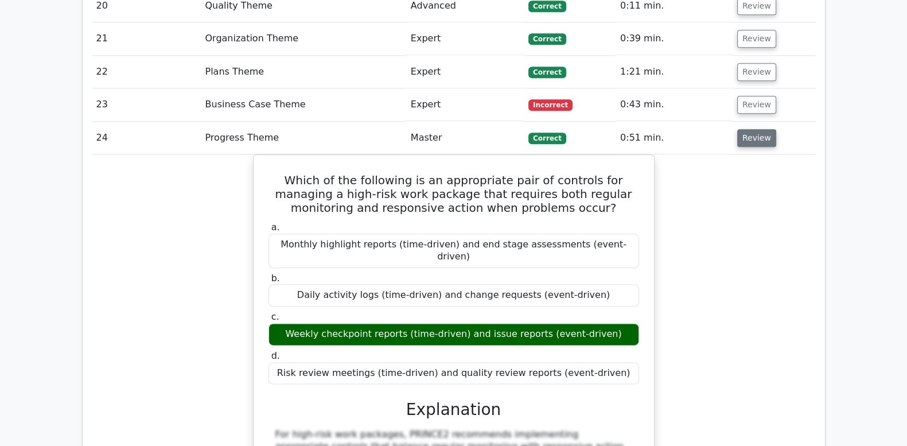
click at [761, 129] on button "Review" at bounding box center [756, 138] width 39 height 18
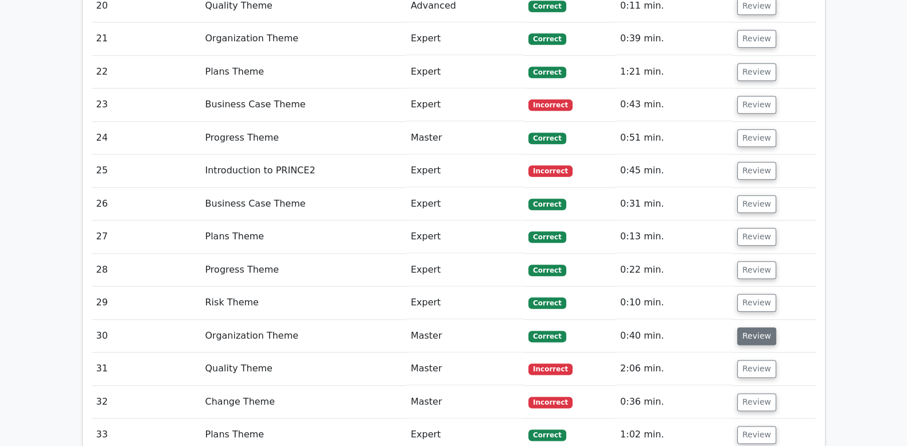
click at [760, 327] on button "Review" at bounding box center [756, 336] width 39 height 18
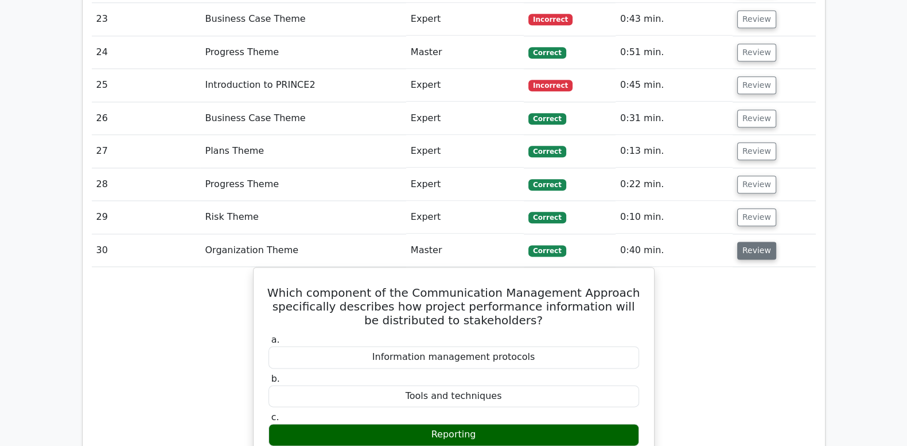
scroll to position [1815, 0]
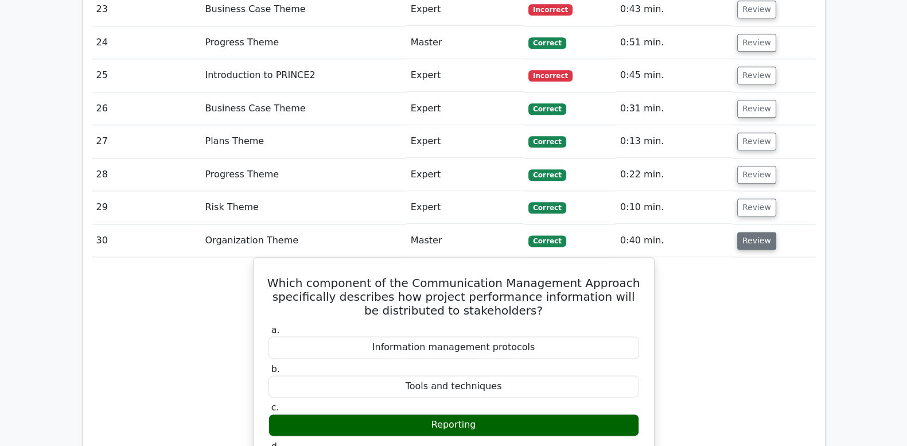
click at [760, 232] on button "Review" at bounding box center [756, 241] width 39 height 18
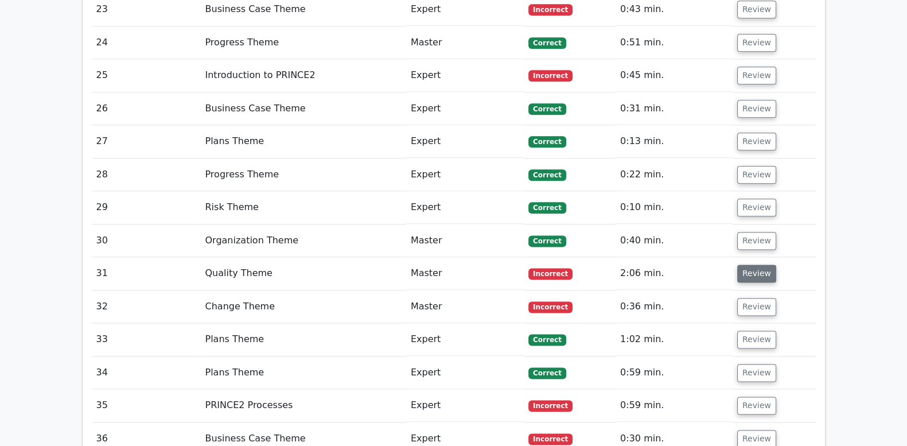
click at [757, 264] on button "Review" at bounding box center [756, 273] width 39 height 18
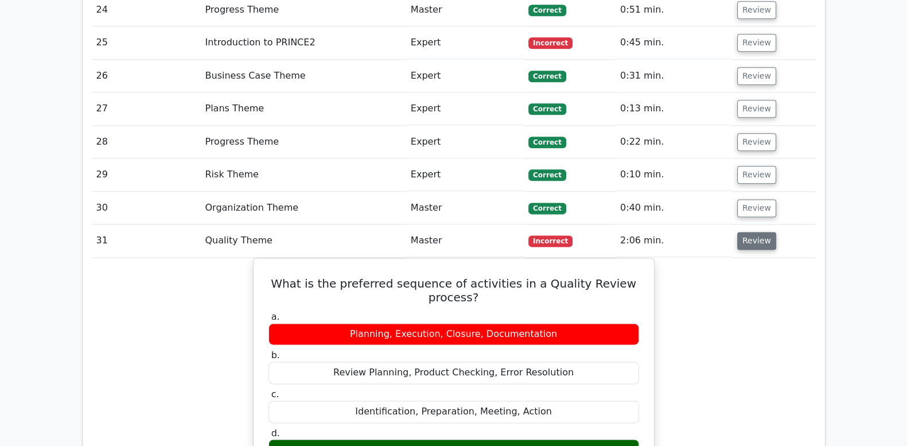
scroll to position [1863, 0]
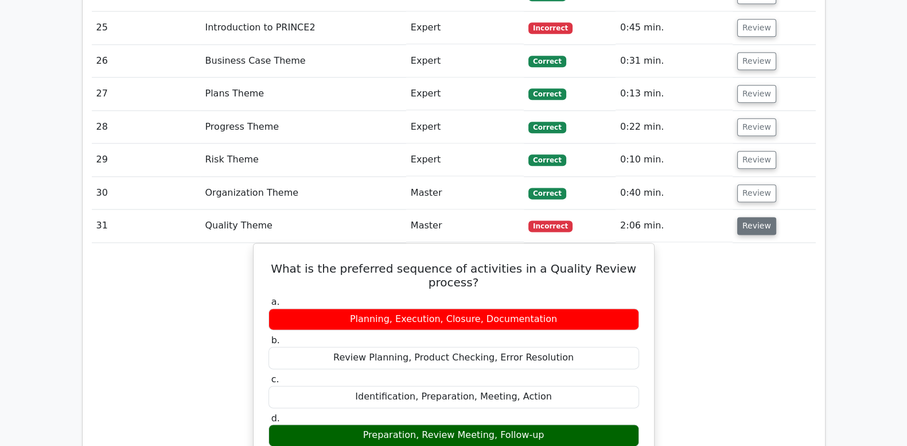
click at [758, 217] on button "Review" at bounding box center [756, 226] width 39 height 18
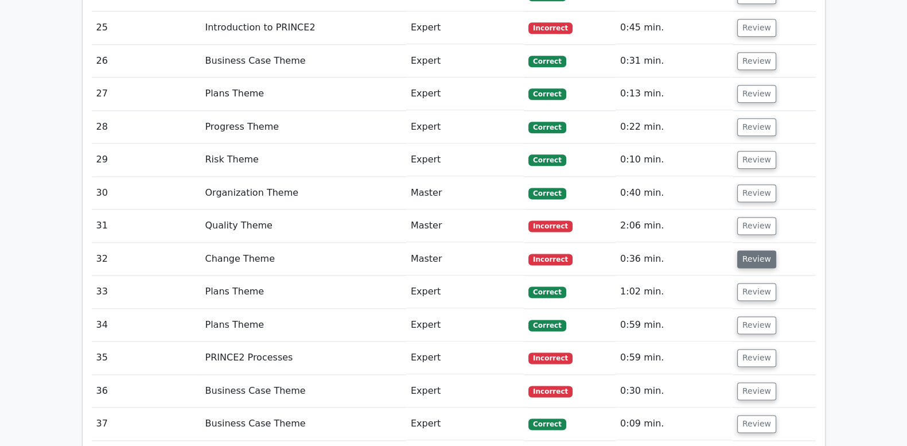
click at [753, 250] on button "Review" at bounding box center [756, 259] width 39 height 18
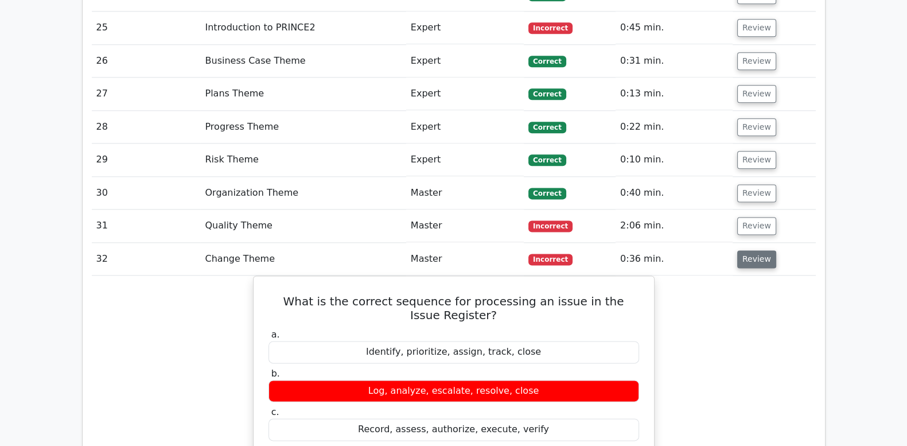
click at [753, 250] on button "Review" at bounding box center [756, 259] width 39 height 18
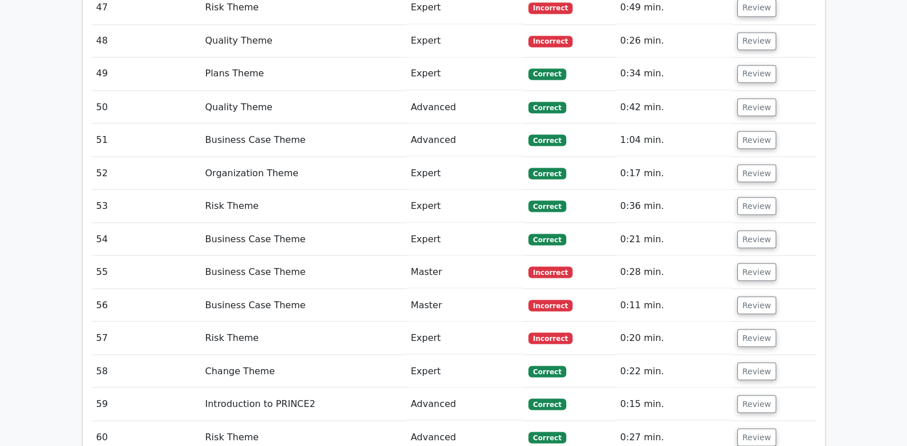
scroll to position [2628, 0]
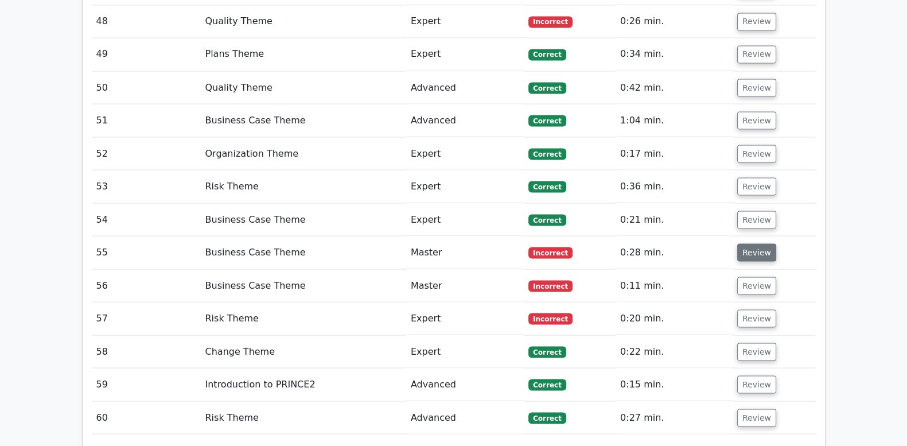
click at [754, 243] on button "Review" at bounding box center [756, 252] width 39 height 18
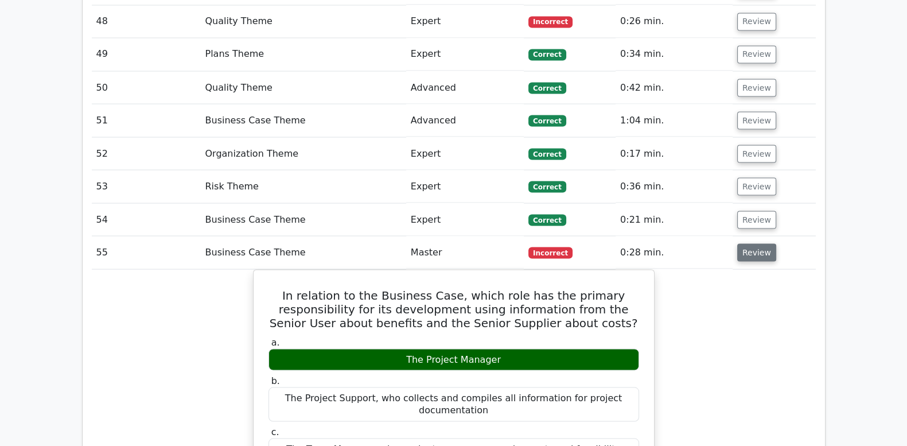
click at [754, 243] on button "Review" at bounding box center [756, 252] width 39 height 18
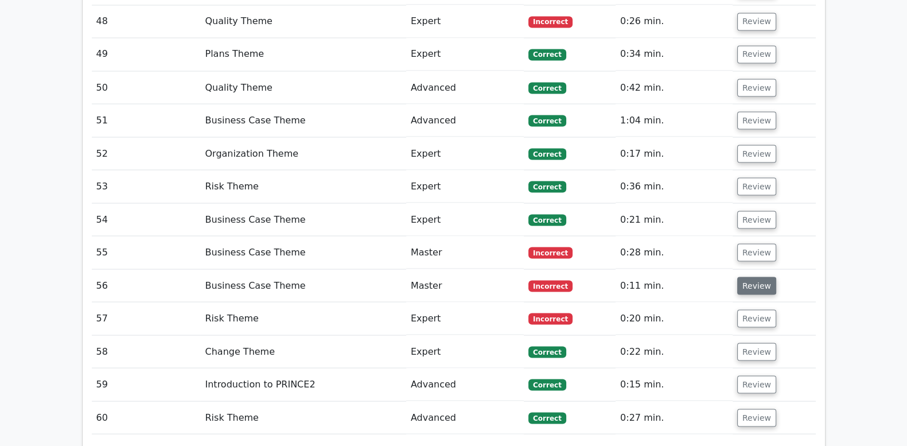
click at [750, 276] on button "Review" at bounding box center [756, 285] width 39 height 18
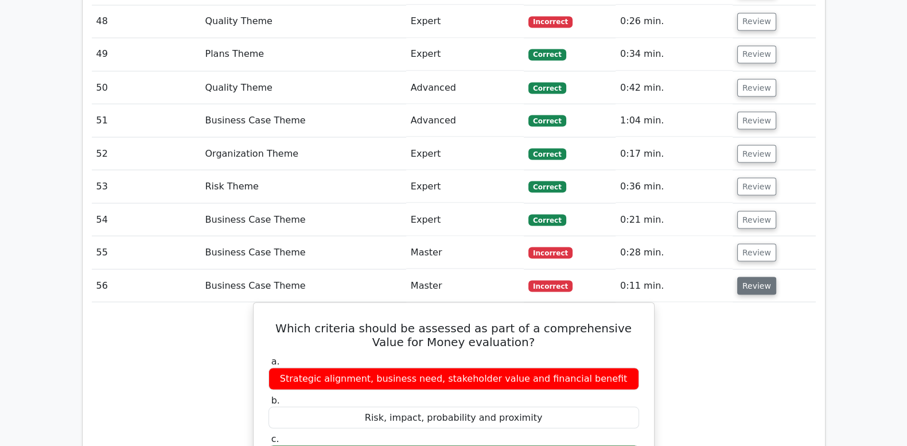
scroll to position [2675, 0]
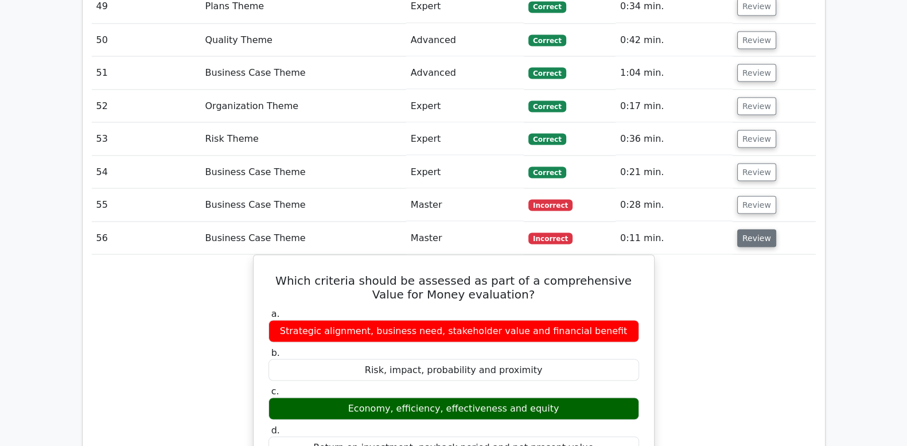
click at [755, 229] on button "Review" at bounding box center [756, 238] width 39 height 18
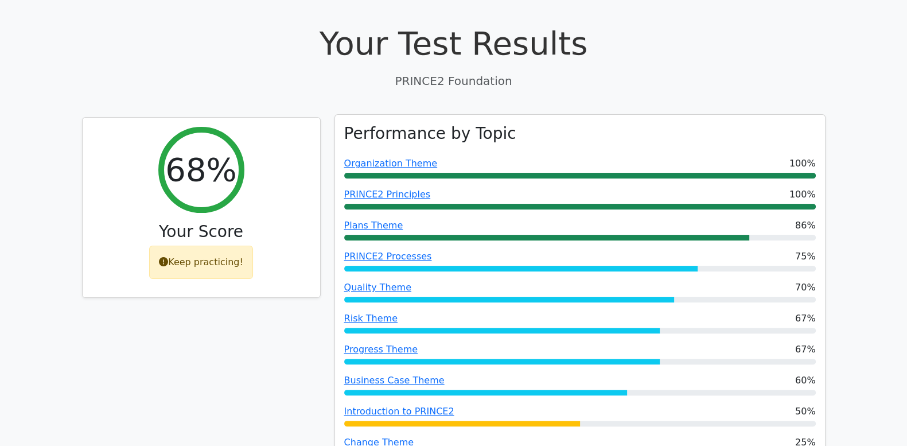
scroll to position [382, 0]
